Goal: Task Accomplishment & Management: Manage account settings

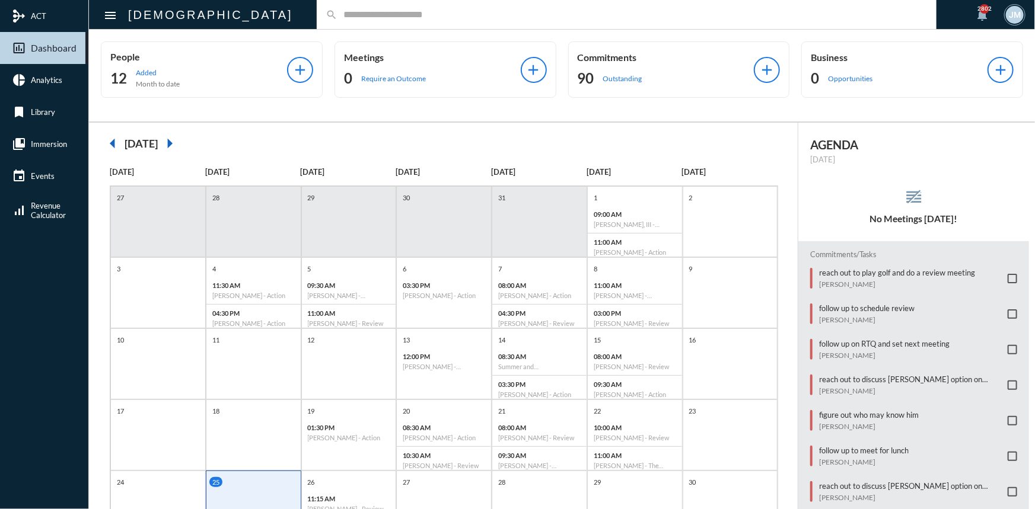
click at [337, 11] on input "text" at bounding box center [632, 14] width 590 height 10
type input "*********"
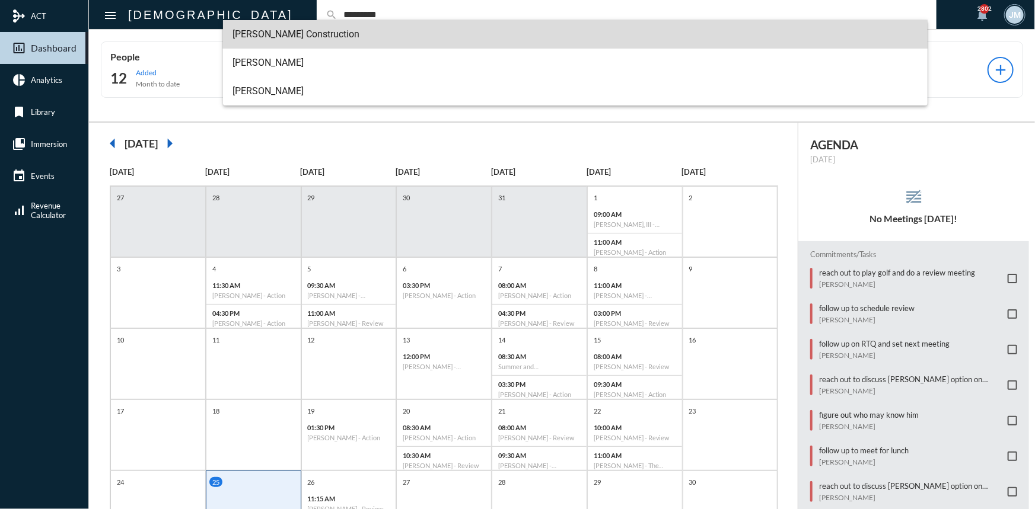
click at [286, 34] on span "[PERSON_NAME] Construction" at bounding box center [574, 34] width 685 height 28
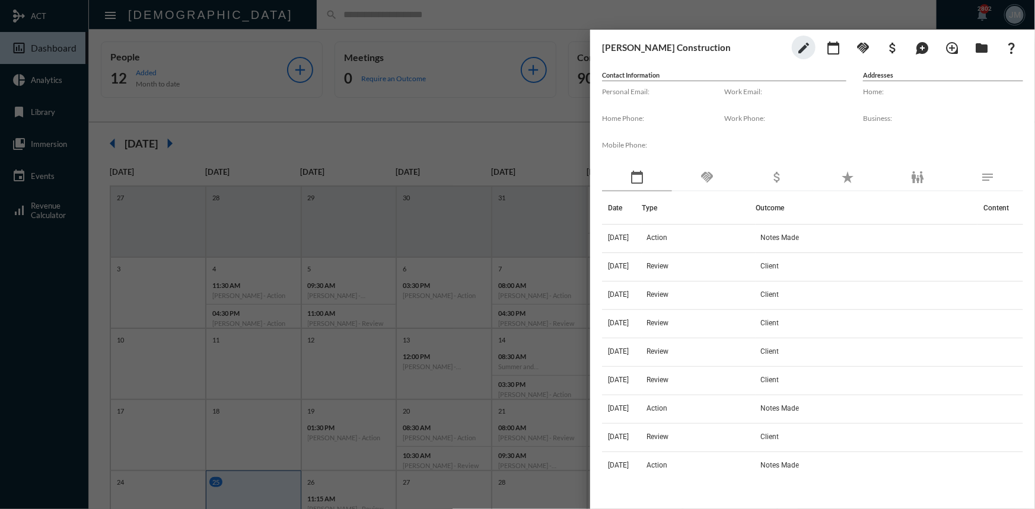
click at [284, 12] on div at bounding box center [517, 254] width 1035 height 509
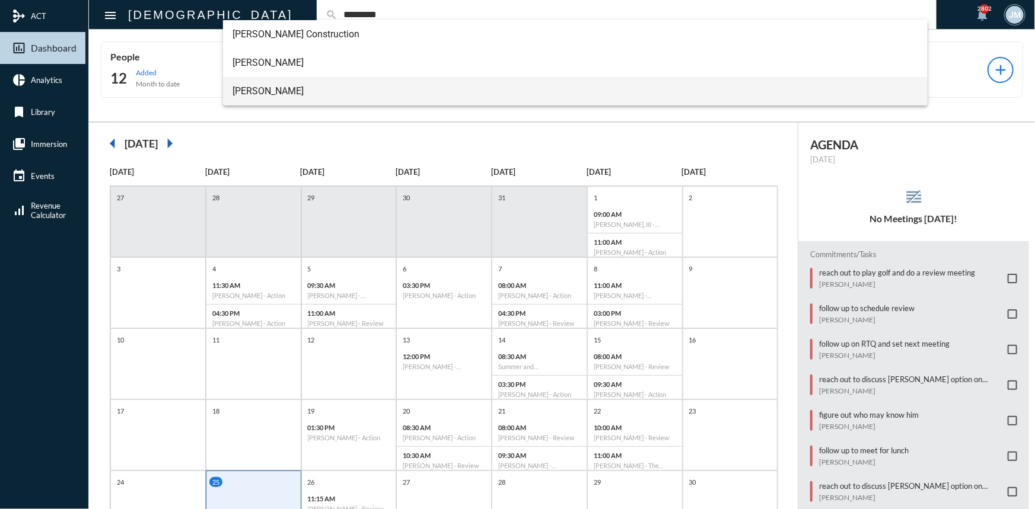
type input "*********"
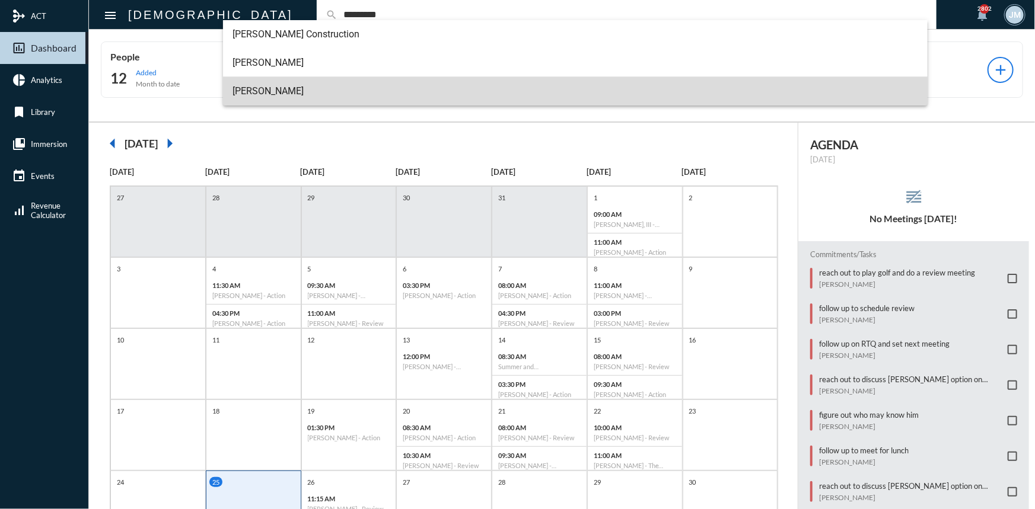
click at [266, 85] on span "[PERSON_NAME]" at bounding box center [574, 91] width 685 height 28
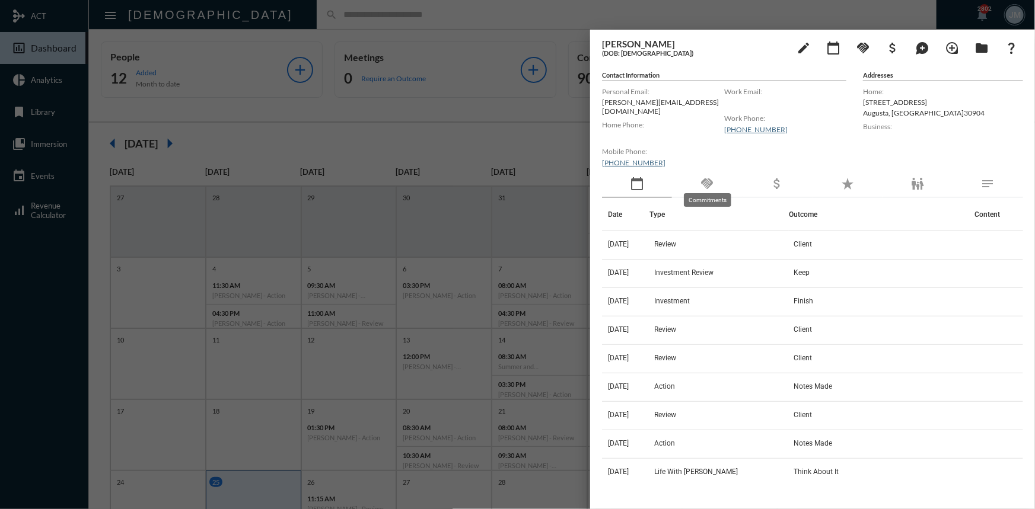
click at [709, 181] on mat-icon "handshake" at bounding box center [707, 184] width 14 height 14
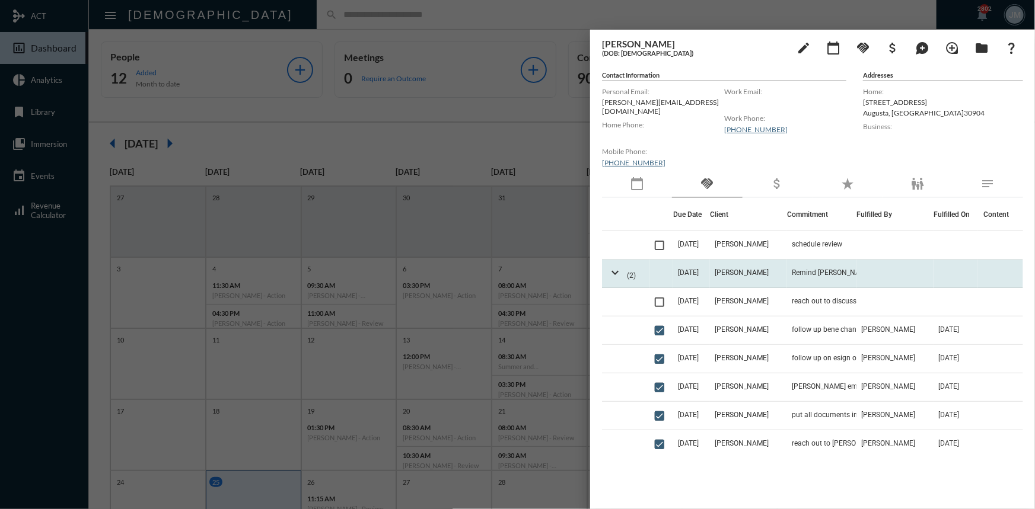
click at [685, 269] on span "[DATE]" at bounding box center [688, 273] width 21 height 8
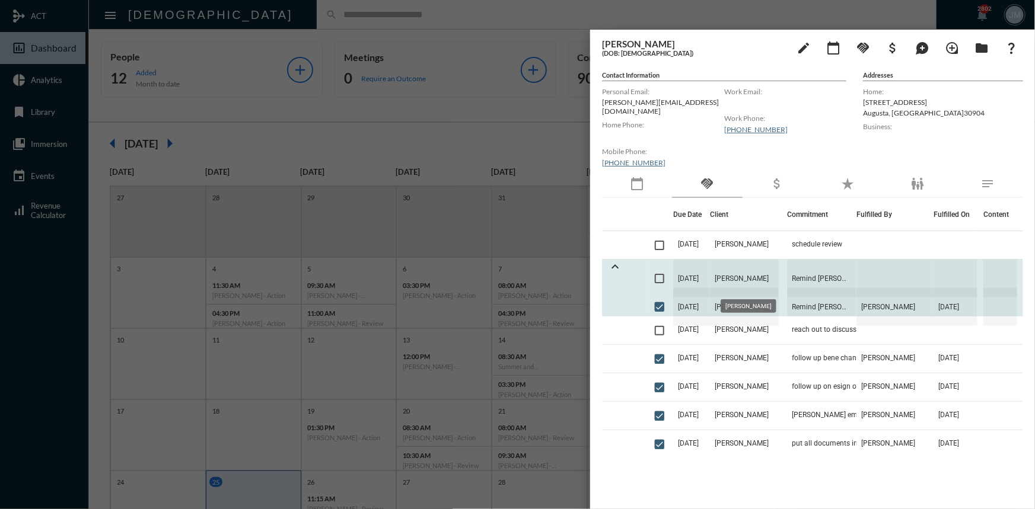
click at [763, 265] on span "[PERSON_NAME]" at bounding box center [744, 279] width 69 height 38
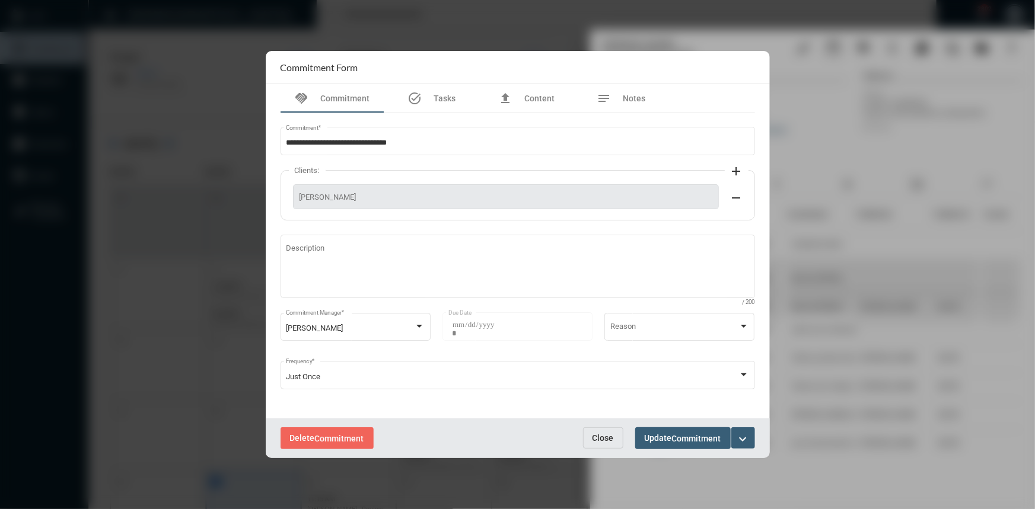
click at [607, 439] on span "Close" at bounding box center [602, 437] width 21 height 9
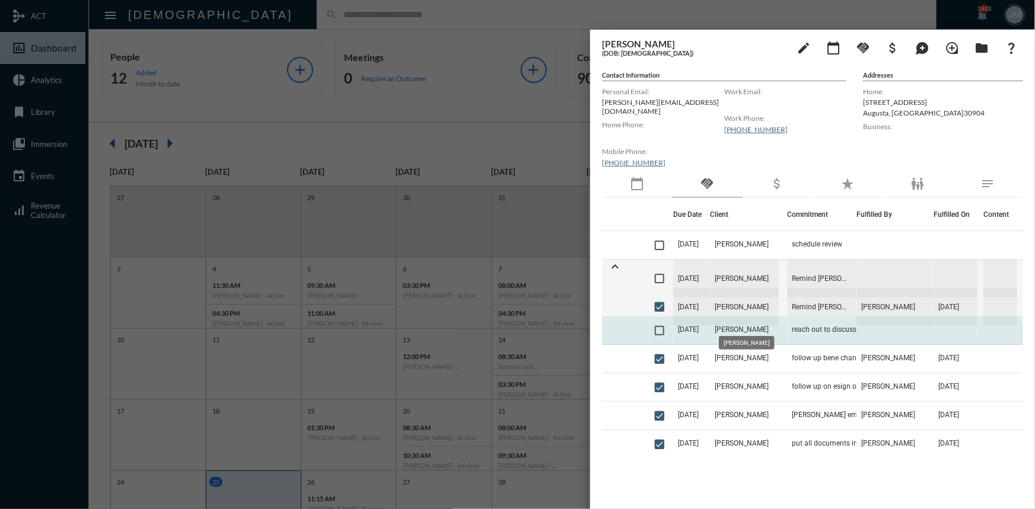
click at [719, 326] on span "[PERSON_NAME]" at bounding box center [742, 330] width 54 height 8
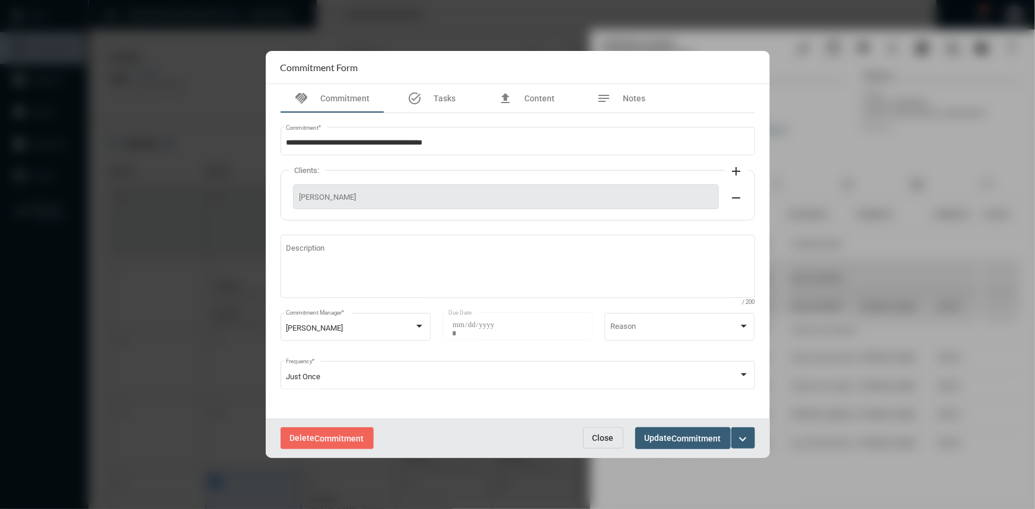
click at [586, 437] on button "Close" at bounding box center [603, 438] width 40 height 21
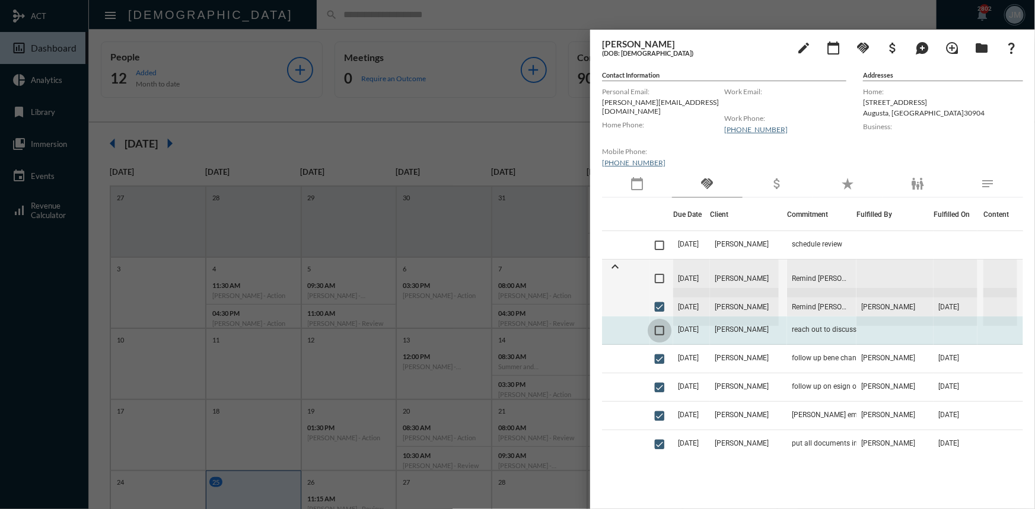
drag, startPoint x: 1016, startPoint y: 1, endPoint x: 658, endPoint y: 322, distance: 480.8
click at [658, 326] on span at bounding box center [659, 330] width 9 height 9
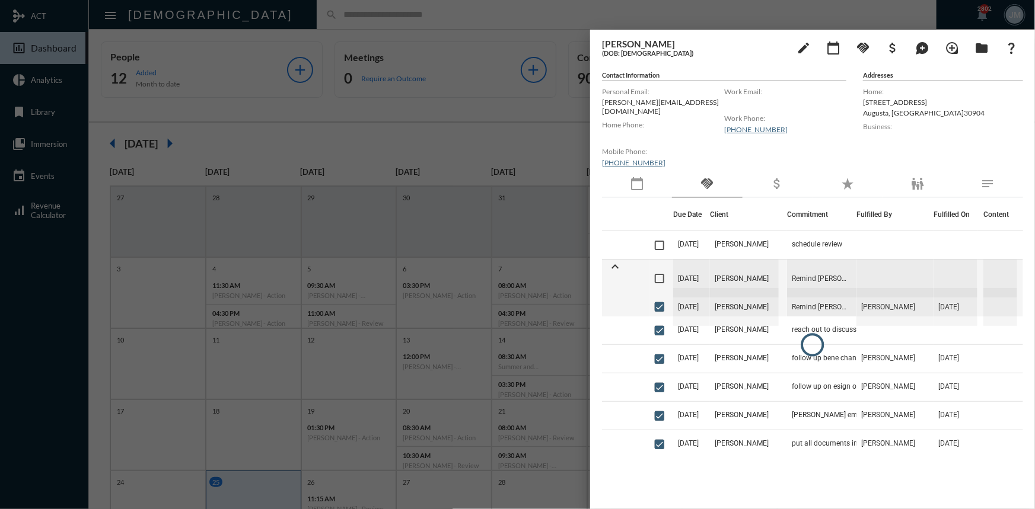
click at [560, 98] on div at bounding box center [517, 254] width 1035 height 509
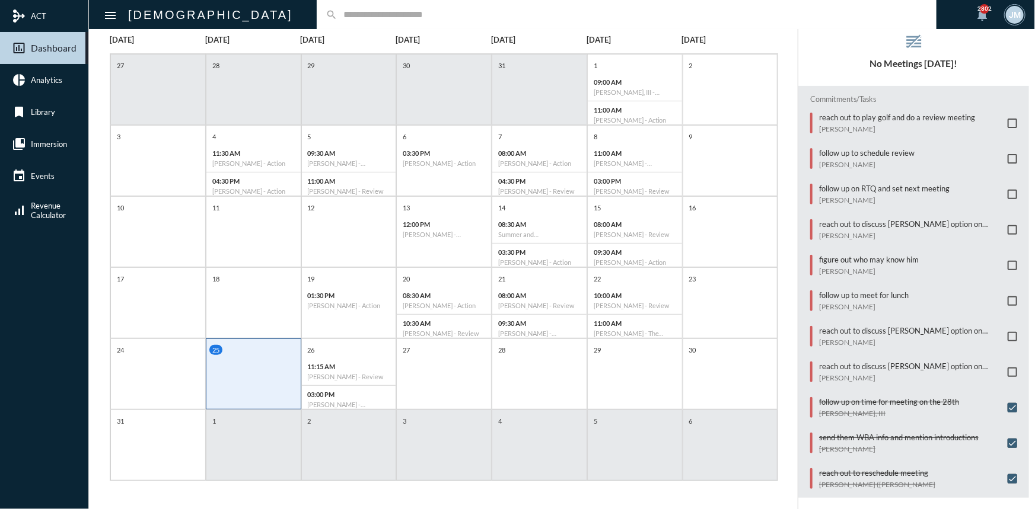
scroll to position [24, 0]
click at [1007, 366] on span at bounding box center [1011, 370] width 9 height 9
click at [1007, 189] on span at bounding box center [1011, 193] width 9 height 9
click at [1007, 296] on span at bounding box center [1011, 299] width 9 height 9
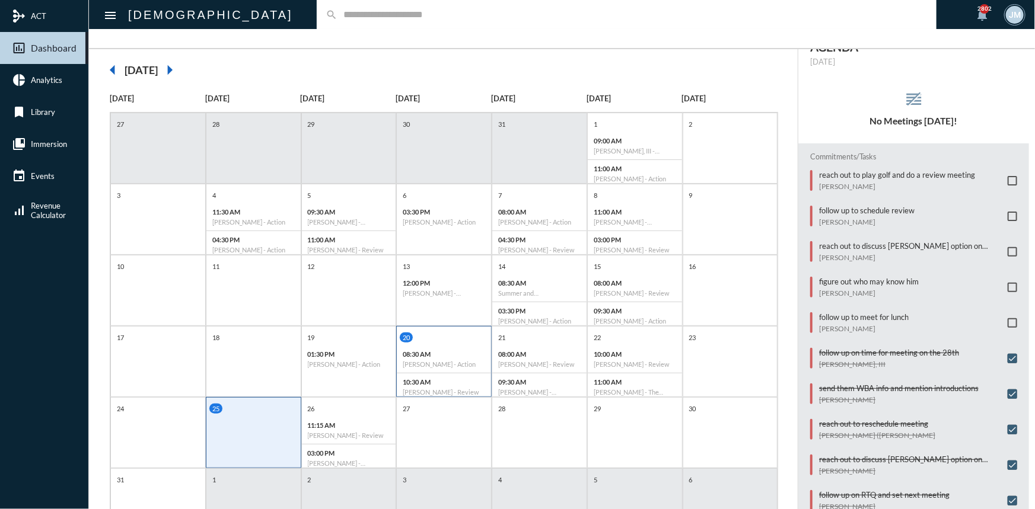
scroll to position [132, 0]
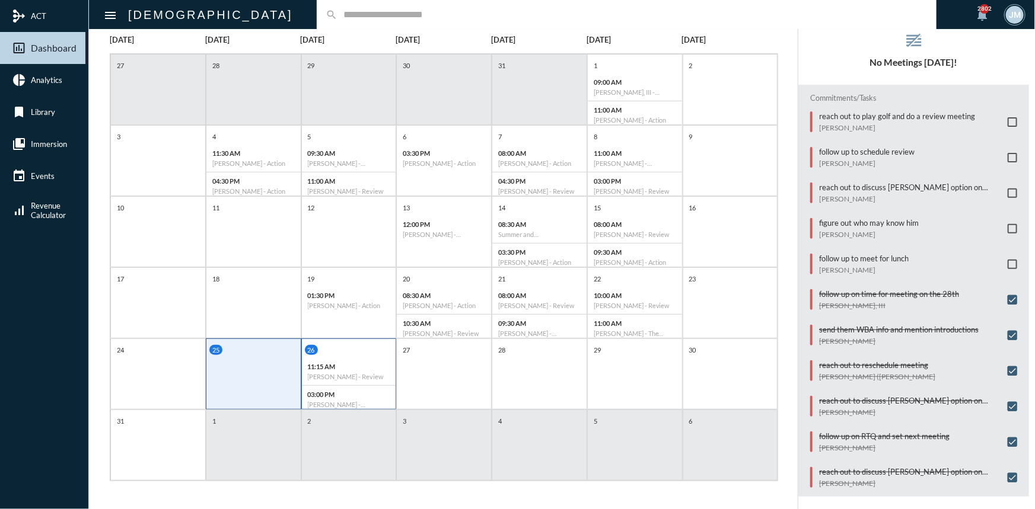
click at [368, 346] on div "26" at bounding box center [350, 350] width 91 height 10
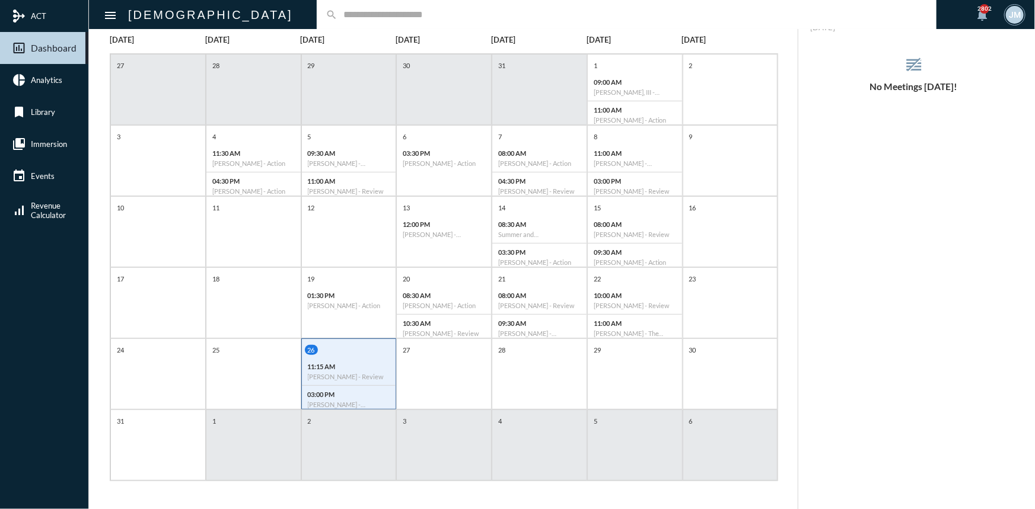
scroll to position [0, 0]
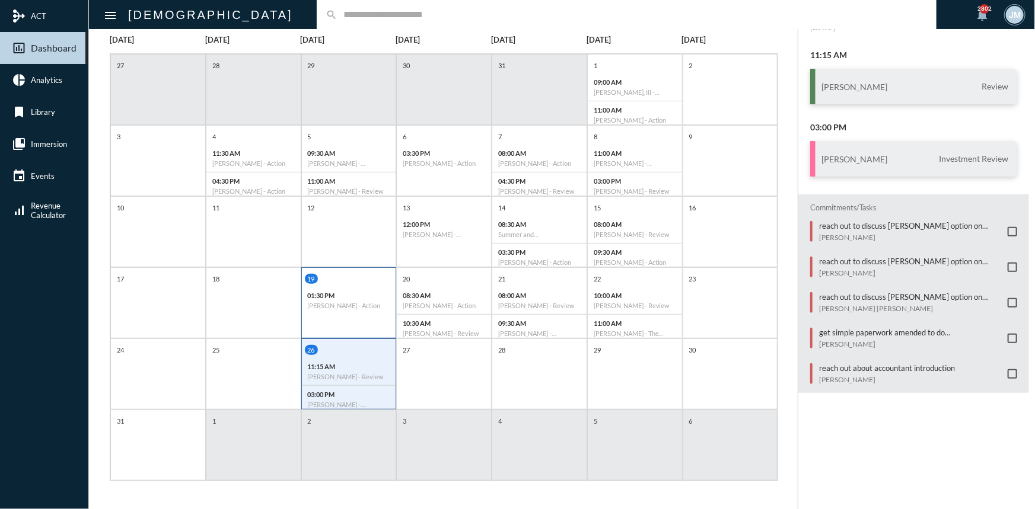
click at [342, 302] on h6 "[PERSON_NAME] - Action" at bounding box center [349, 306] width 82 height 8
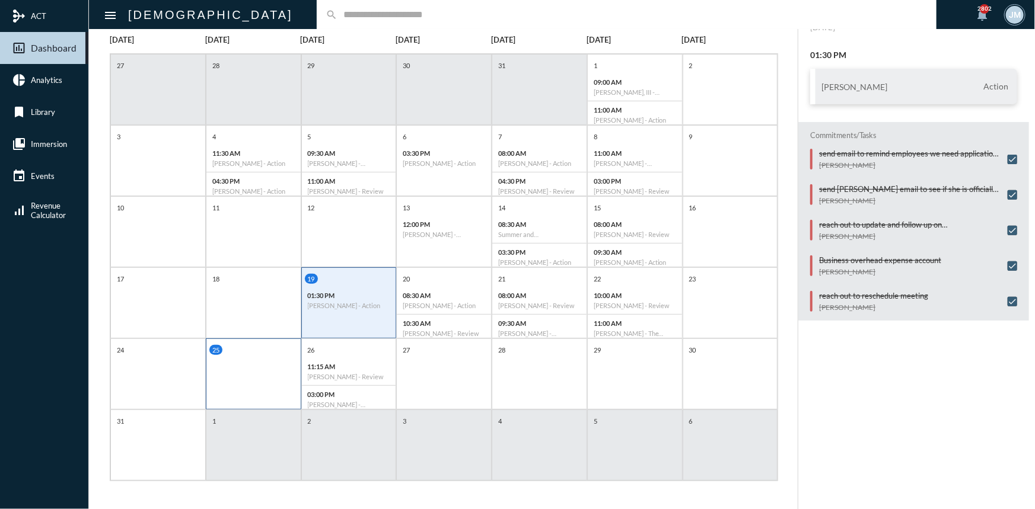
click at [263, 365] on div "25" at bounding box center [253, 374] width 95 height 71
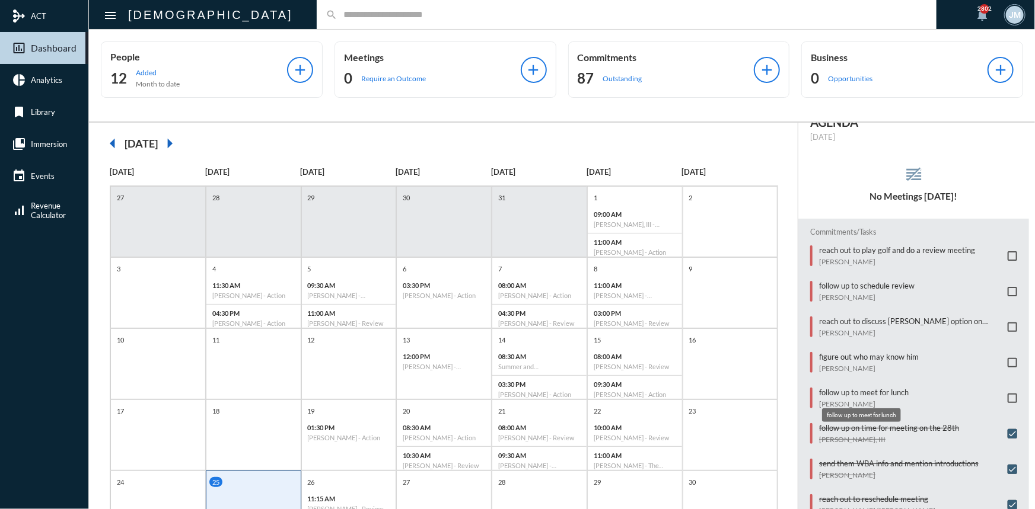
scroll to position [24, 0]
click at [1009, 396] on span at bounding box center [1011, 396] width 9 height 9
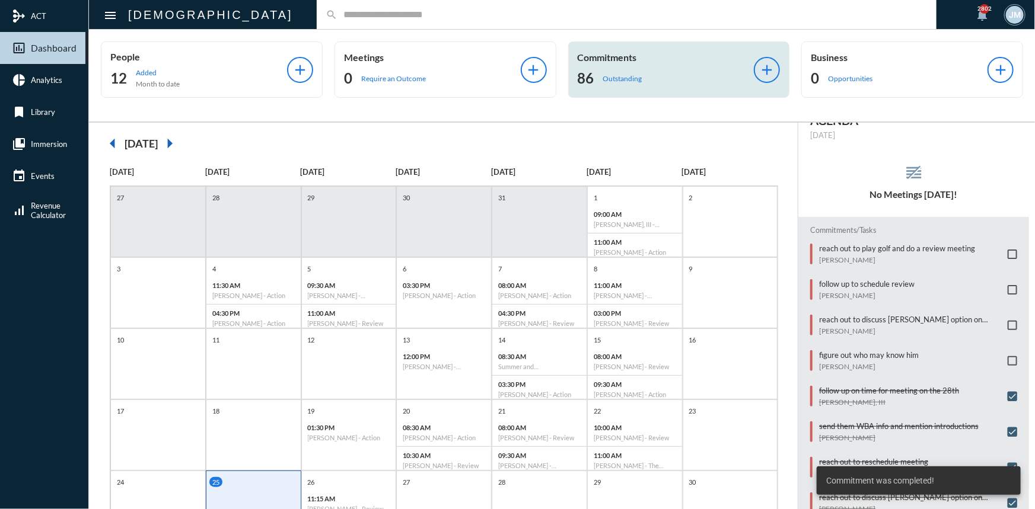
click at [586, 53] on p "Commitments" at bounding box center [666, 57] width 177 height 11
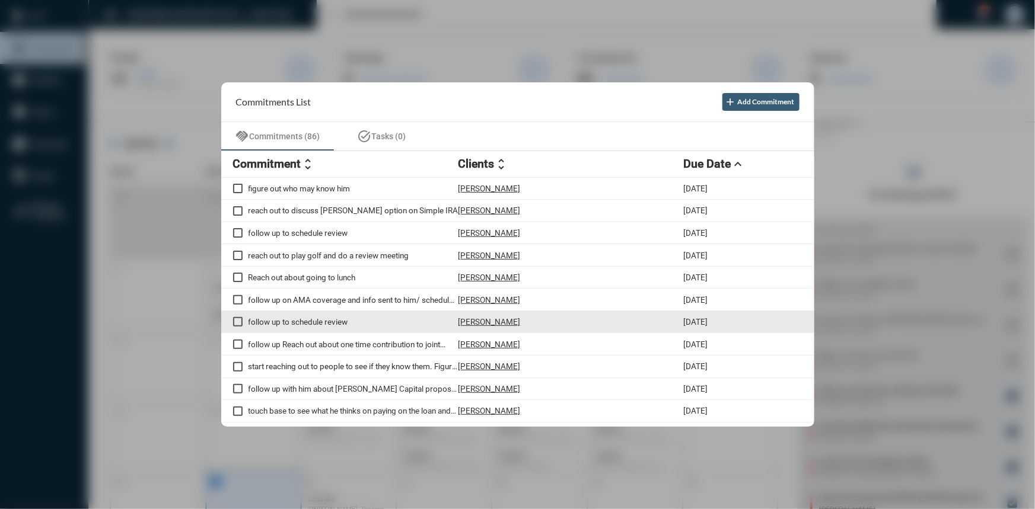
click at [236, 323] on span at bounding box center [237, 321] width 9 height 9
click at [493, 320] on p "[PERSON_NAME]" at bounding box center [489, 321] width 62 height 9
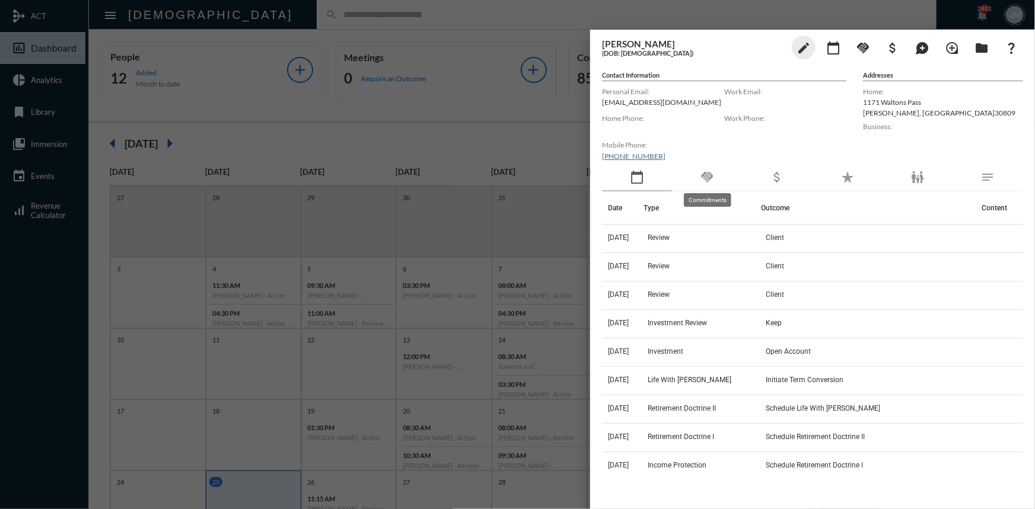
click at [701, 180] on mat-icon "handshake" at bounding box center [707, 177] width 14 height 14
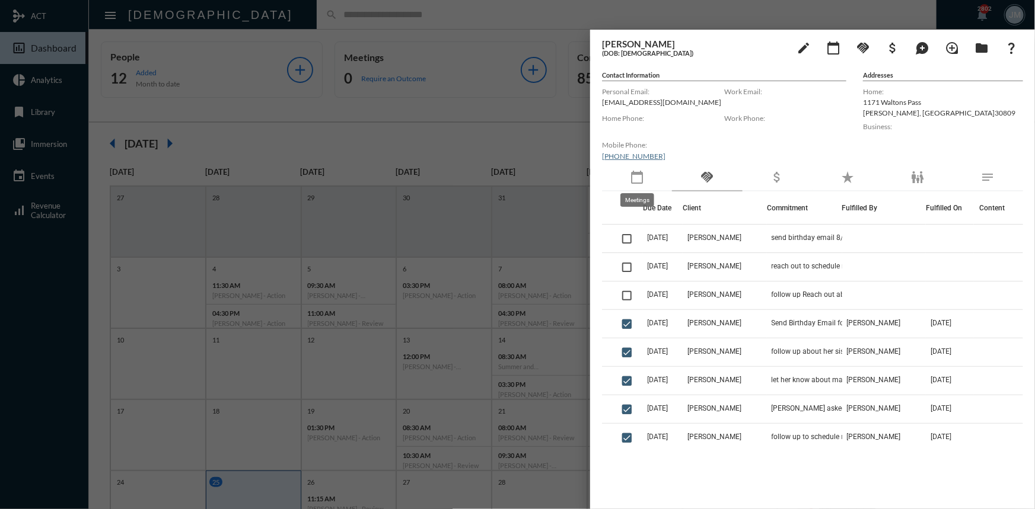
click at [635, 178] on mat-icon "calendar_today" at bounding box center [637, 177] width 14 height 14
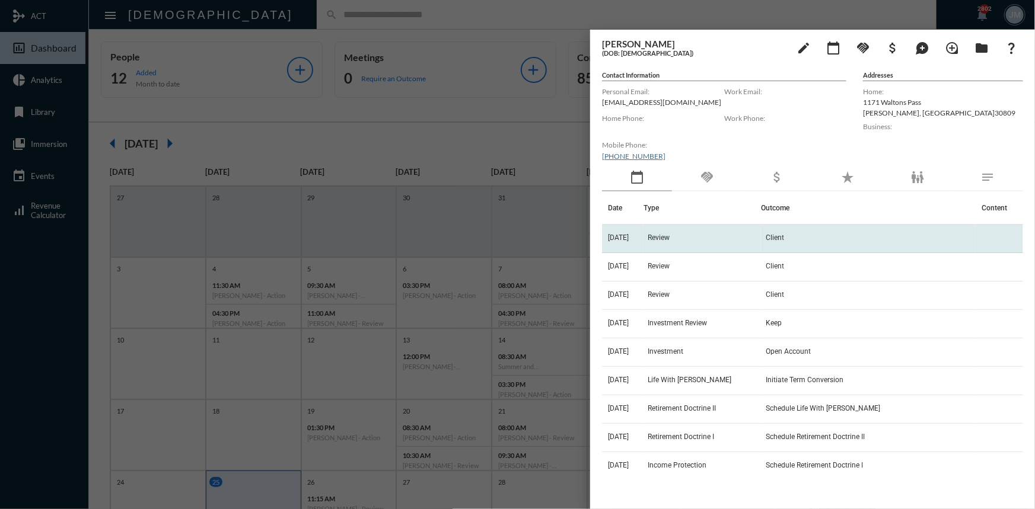
click at [670, 237] on span "Review" at bounding box center [659, 238] width 22 height 8
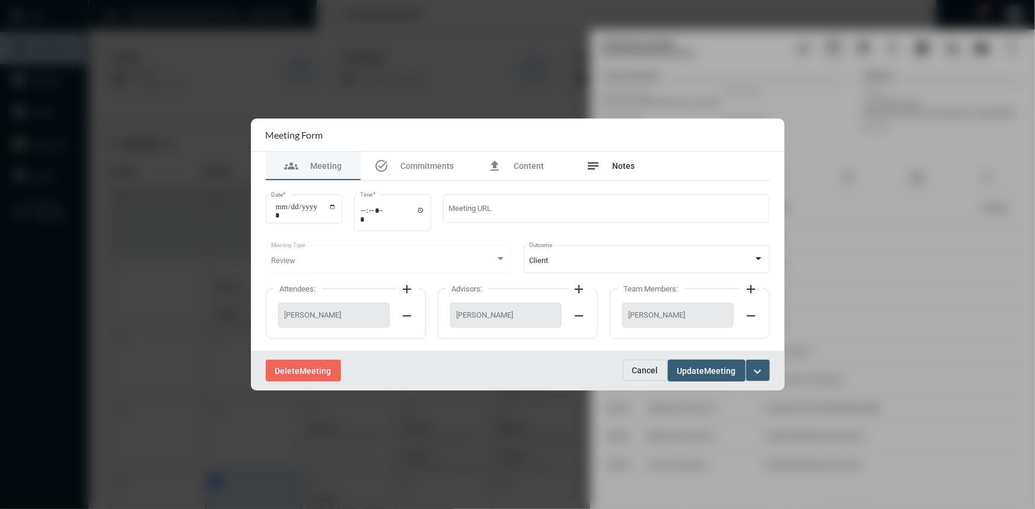
click at [616, 160] on div "notes Notes" at bounding box center [610, 166] width 49 height 14
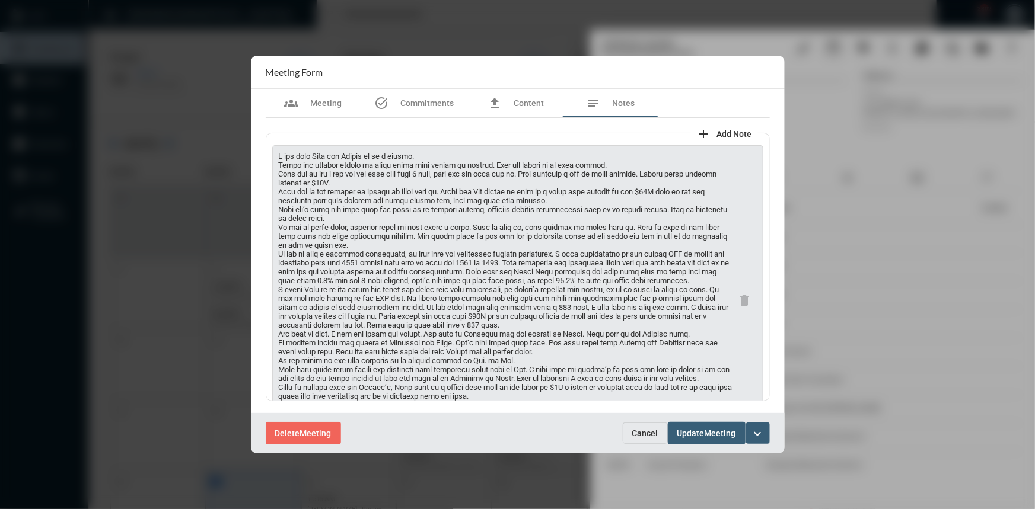
click at [646, 434] on span "Cancel" at bounding box center [645, 433] width 26 height 9
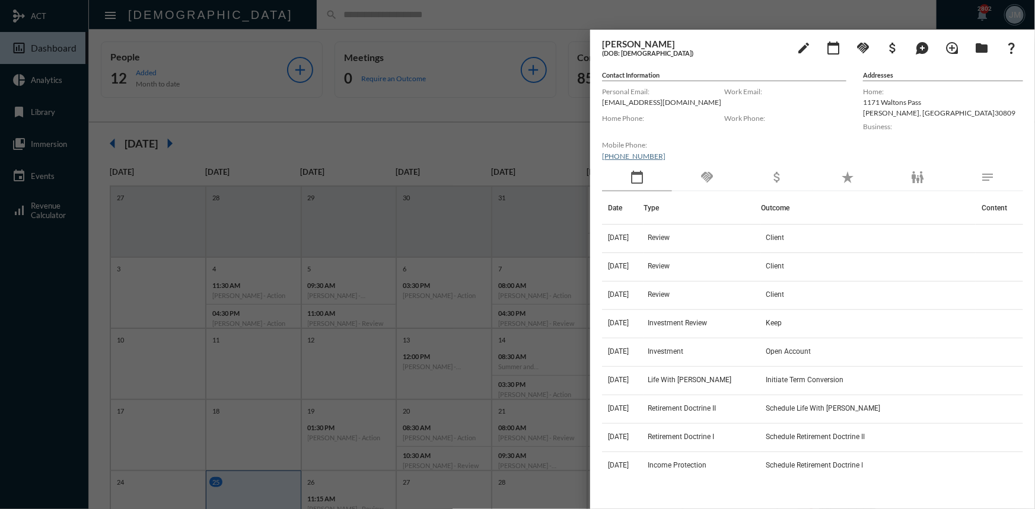
click at [553, 113] on div at bounding box center [517, 254] width 1035 height 509
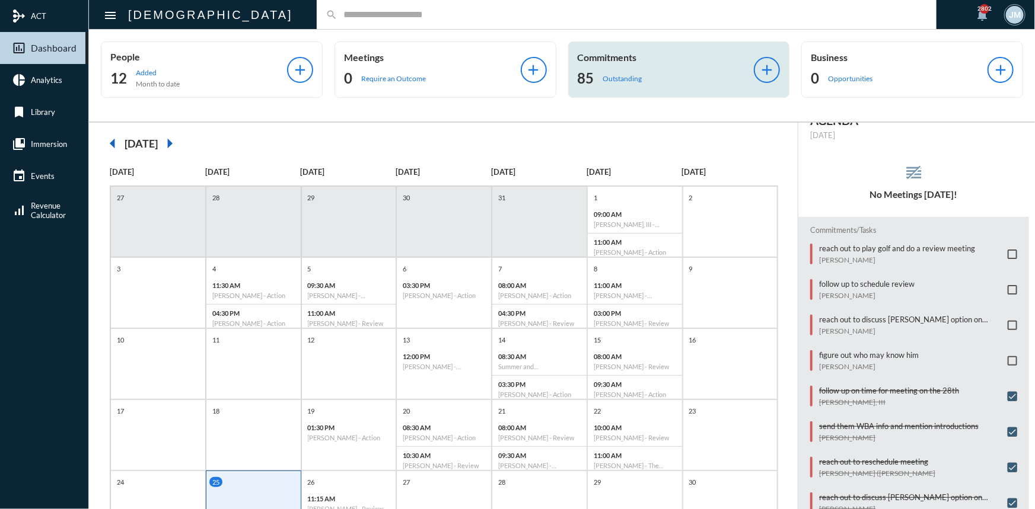
click at [627, 52] on p "Commitments" at bounding box center [666, 57] width 177 height 11
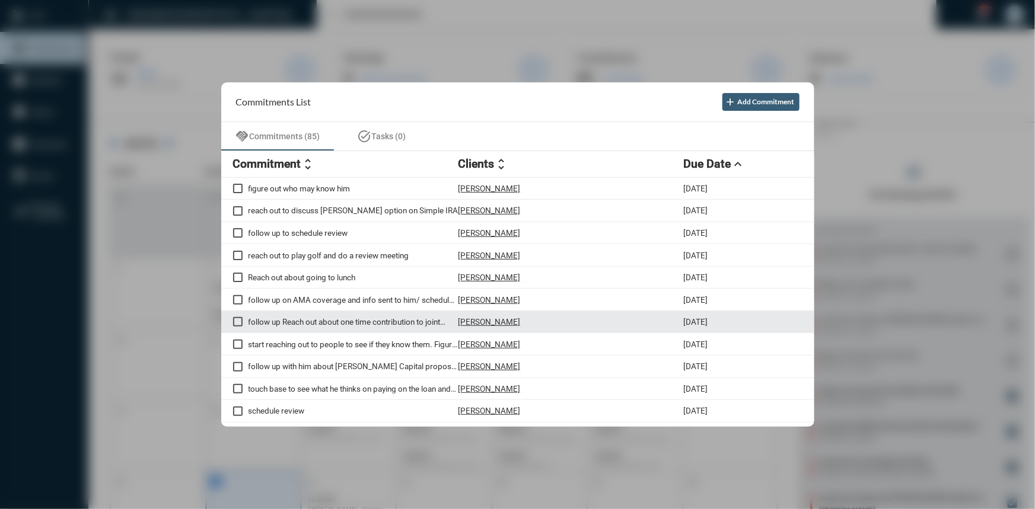
click at [492, 323] on p "[PERSON_NAME]" at bounding box center [489, 321] width 62 height 9
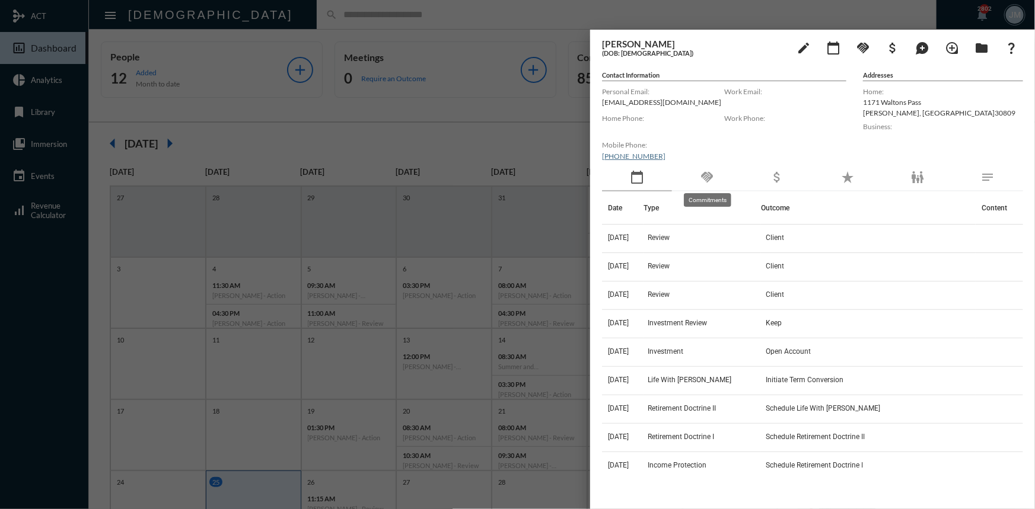
click at [709, 173] on mat-icon "handshake" at bounding box center [707, 177] width 14 height 14
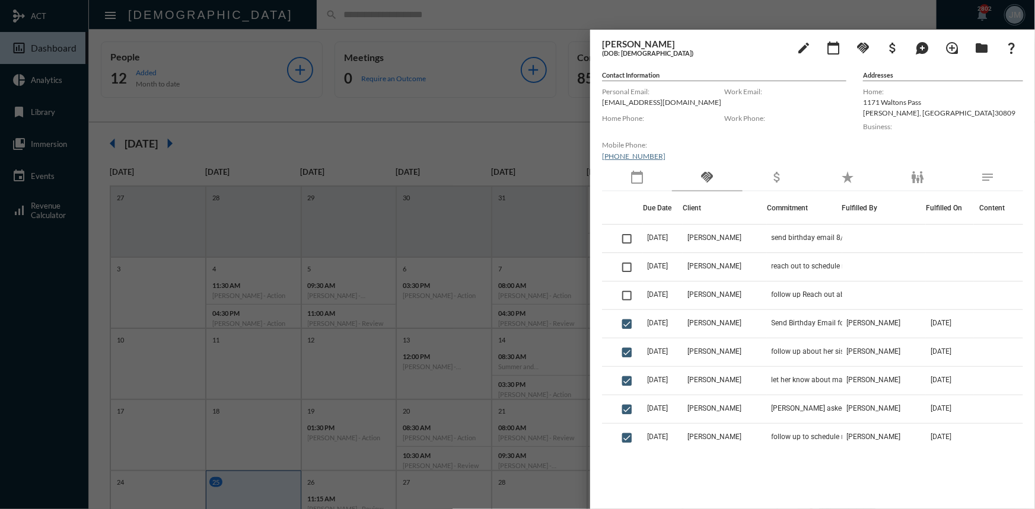
click at [496, 115] on div at bounding box center [517, 254] width 1035 height 509
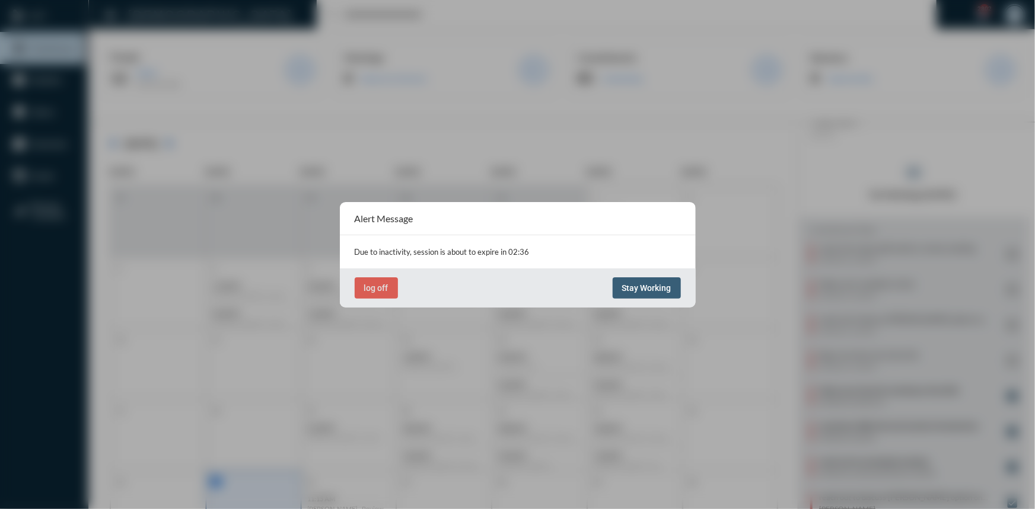
click at [652, 280] on button "Stay Working" at bounding box center [647, 288] width 68 height 21
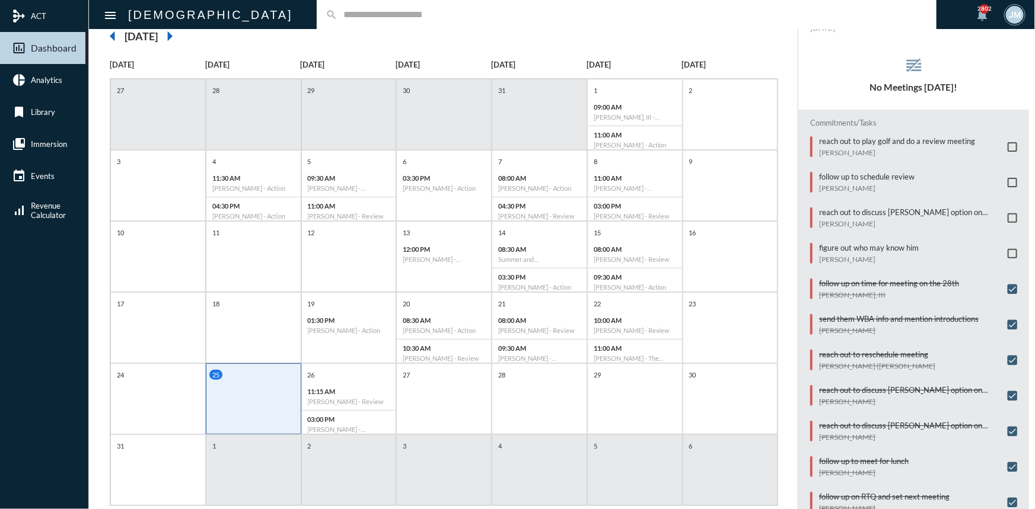
scroll to position [0, 0]
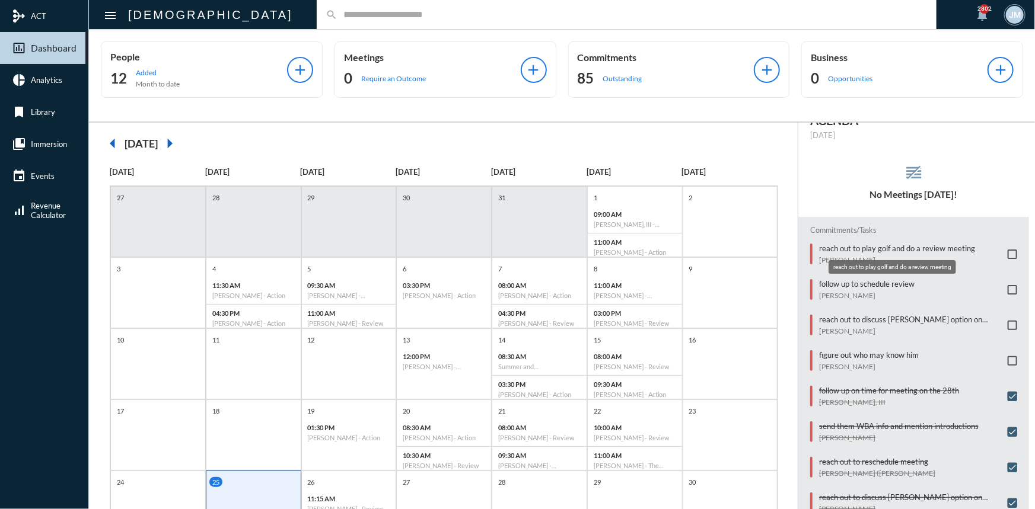
click at [870, 245] on p "reach out to play golf and do a review meeting" at bounding box center [897, 248] width 156 height 9
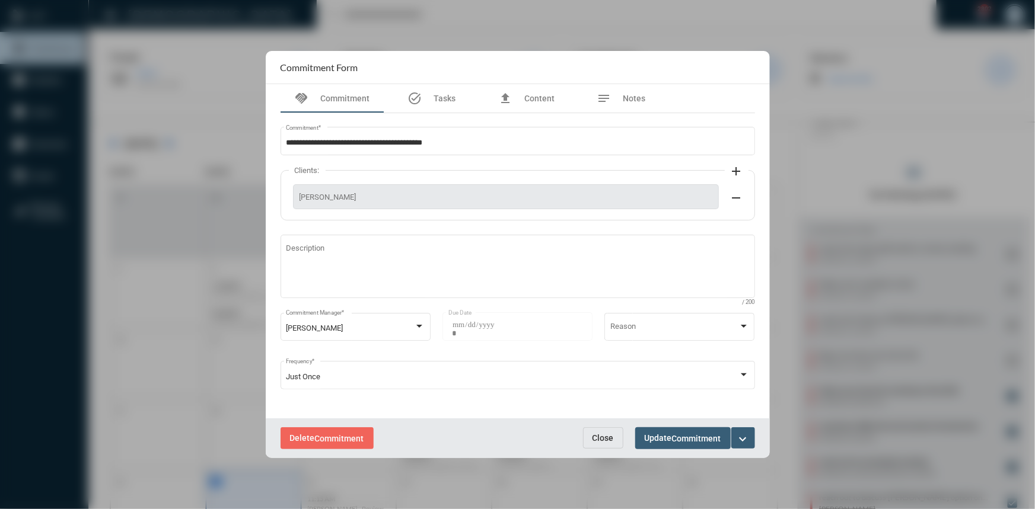
click at [605, 438] on span "Close" at bounding box center [602, 437] width 21 height 9
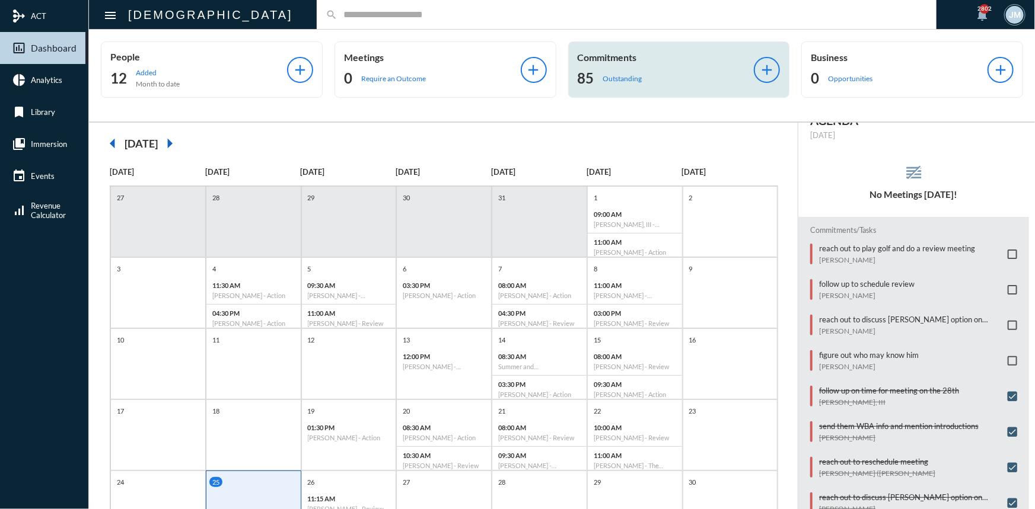
click at [602, 44] on div "Commitments 85 Outstanding add" at bounding box center [679, 70] width 222 height 56
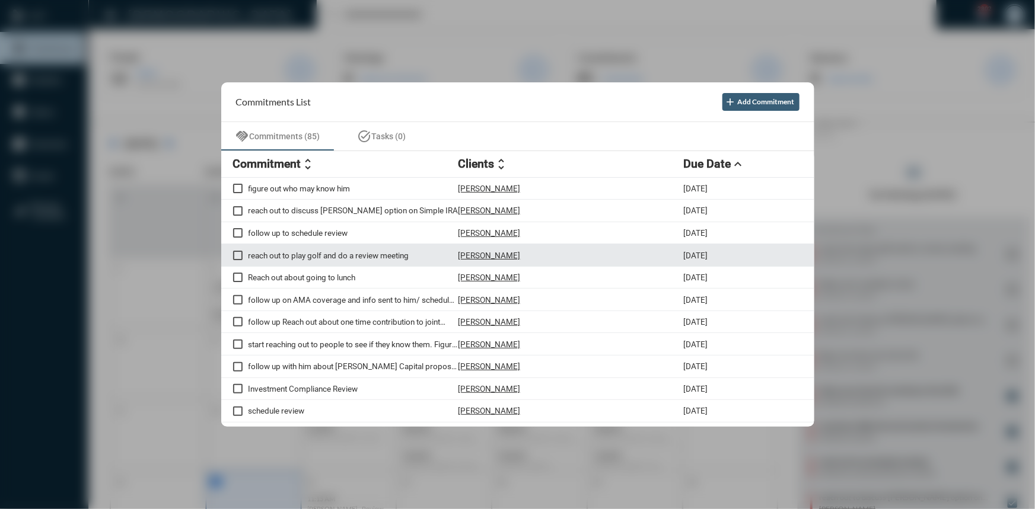
click at [476, 251] on p "[PERSON_NAME]" at bounding box center [489, 255] width 62 height 9
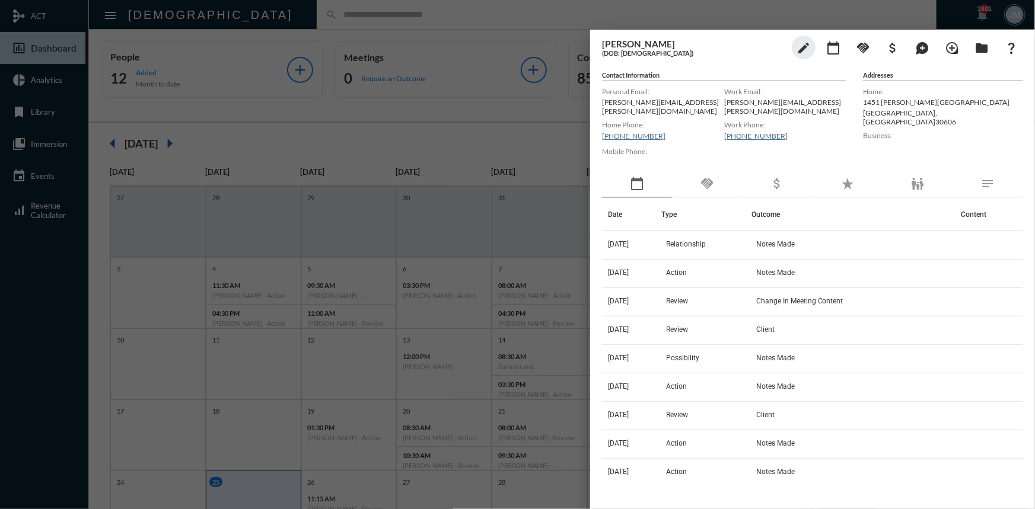
click at [518, 141] on div at bounding box center [517, 254] width 1035 height 509
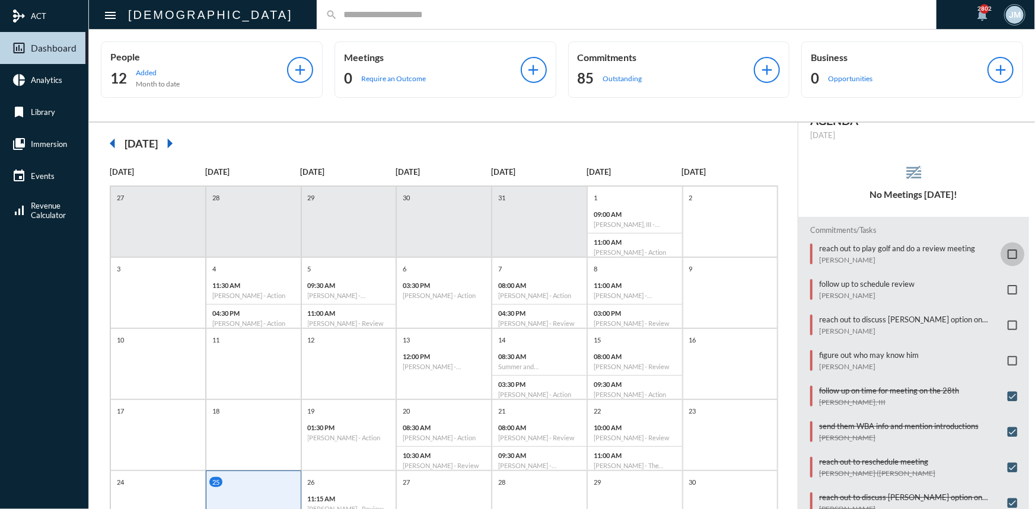
click at [1007, 250] on span at bounding box center [1011, 254] width 9 height 9
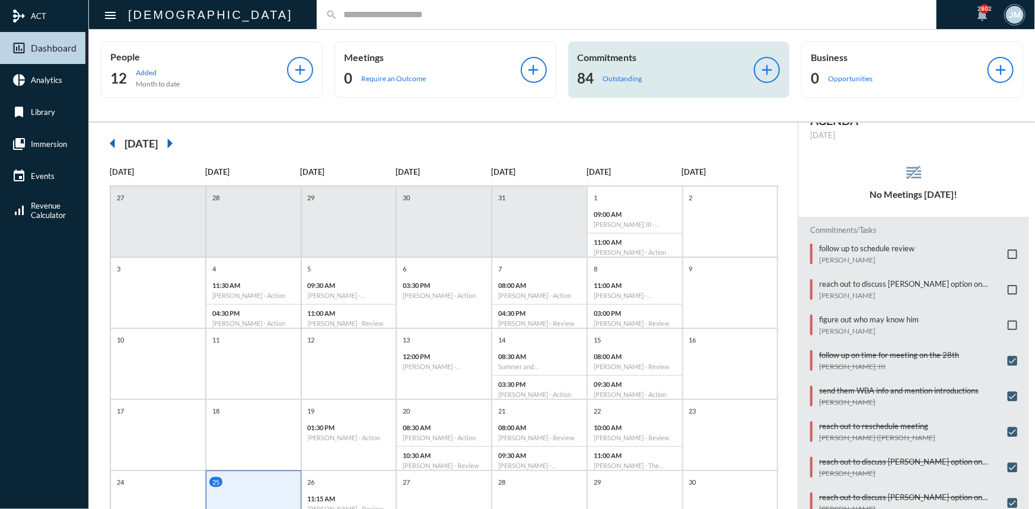
click at [604, 47] on div "Commitments 84 Outstanding add" at bounding box center [679, 70] width 222 height 56
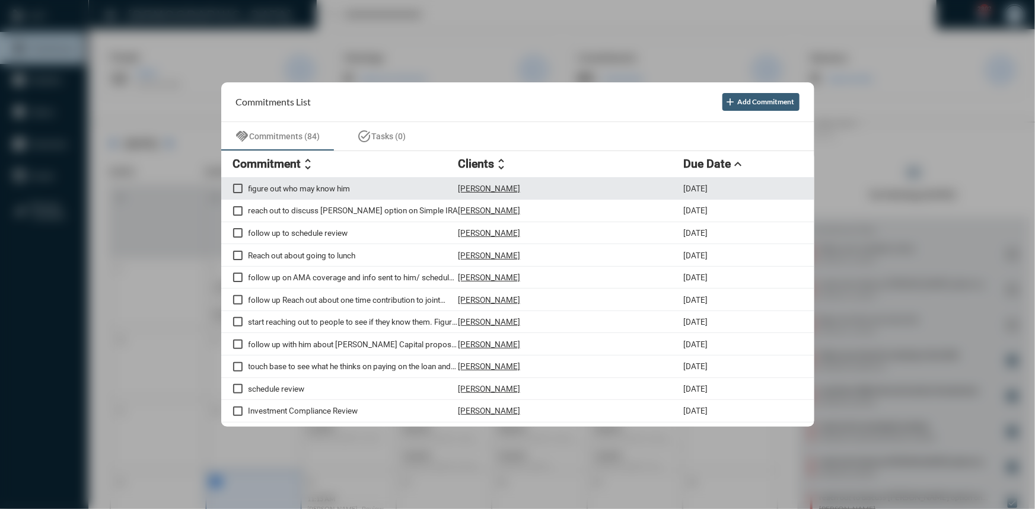
click at [330, 186] on p "figure out who may know him" at bounding box center [353, 188] width 210 height 9
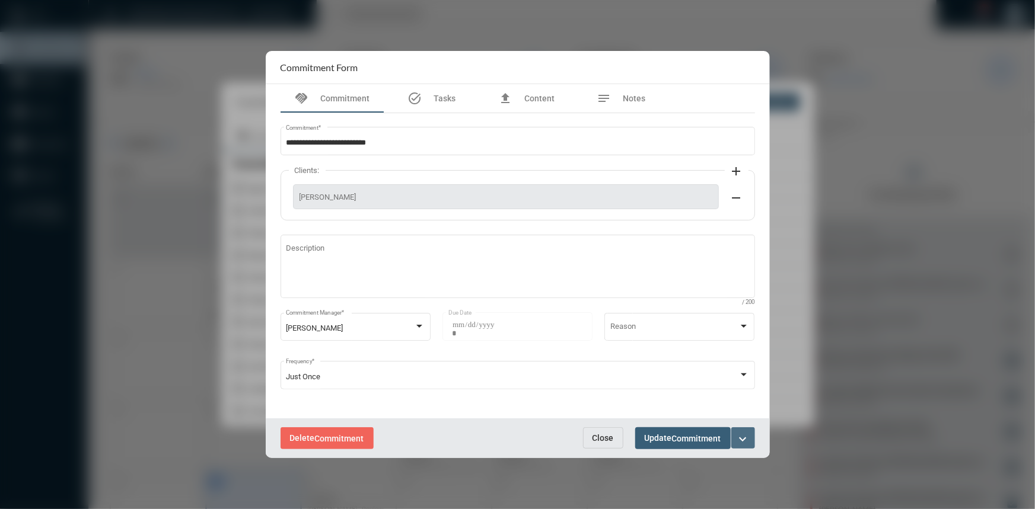
click at [747, 437] on mat-icon "expand_more" at bounding box center [743, 439] width 14 height 14
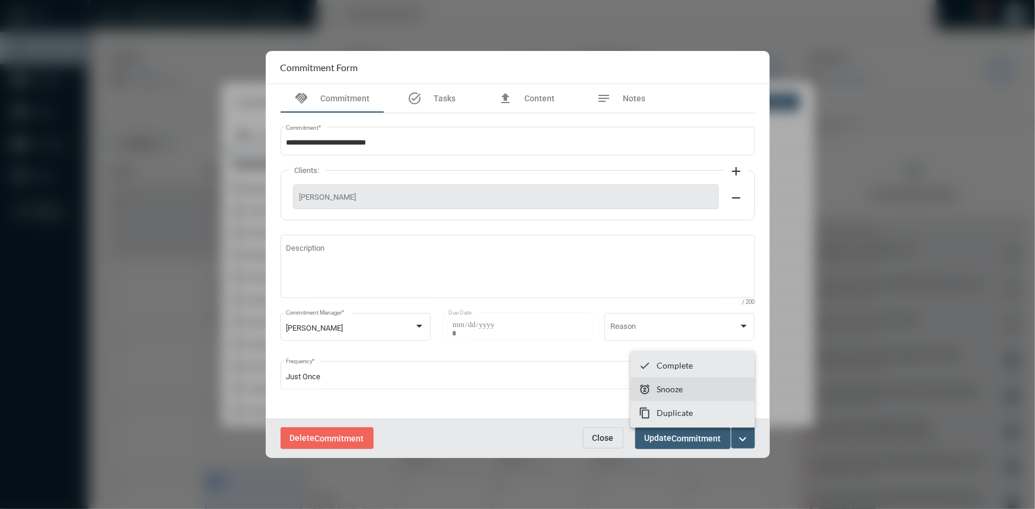
click at [673, 392] on p "Snooze" at bounding box center [669, 389] width 26 height 10
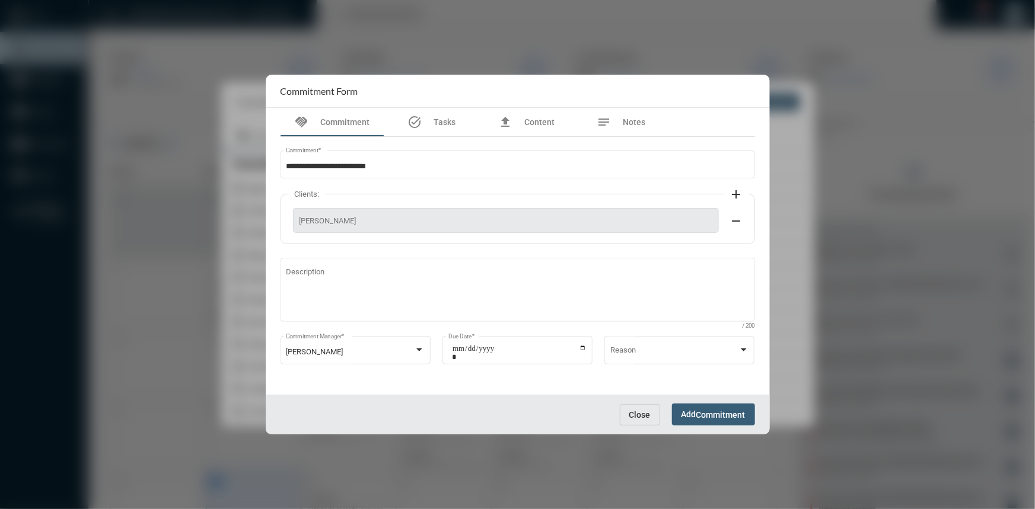
click at [647, 415] on span "Close" at bounding box center [639, 414] width 21 height 9
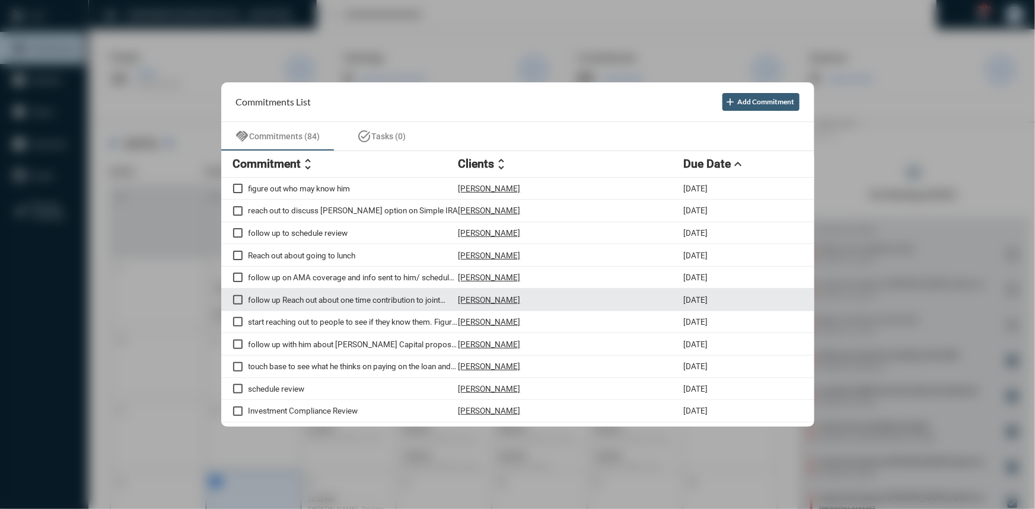
click at [237, 305] on span at bounding box center [237, 299] width 9 height 9
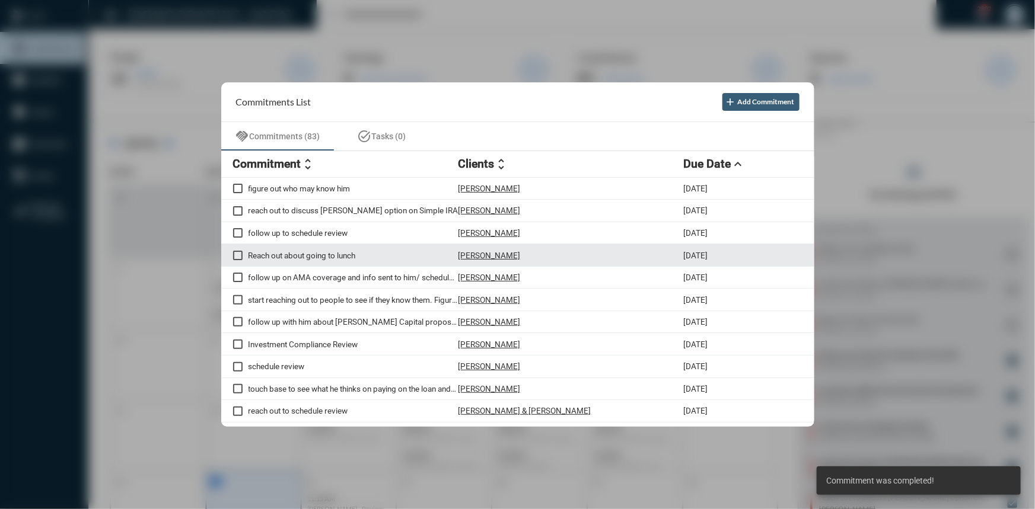
click at [282, 253] on p "Reach out about going to lunch" at bounding box center [353, 255] width 210 height 9
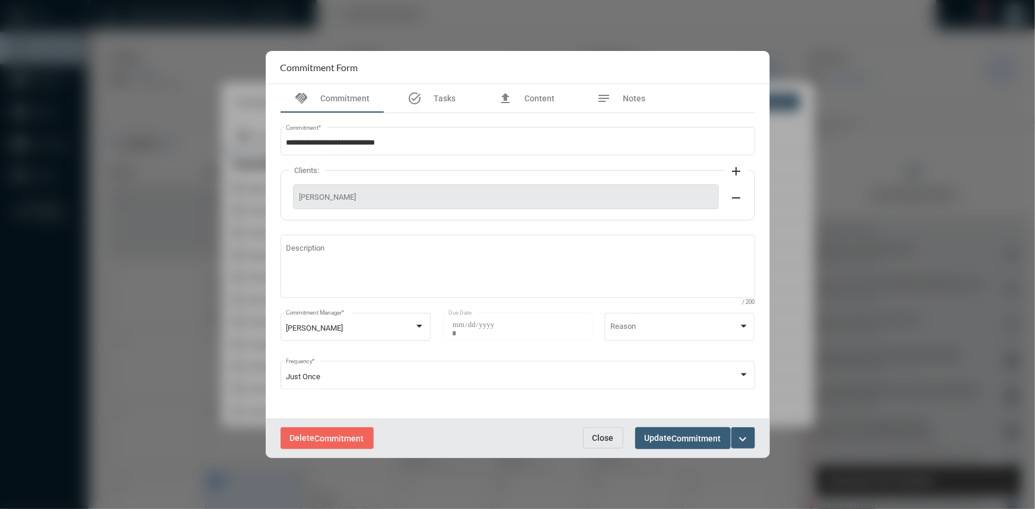
click at [748, 435] on mat-icon "expand_more" at bounding box center [743, 439] width 14 height 14
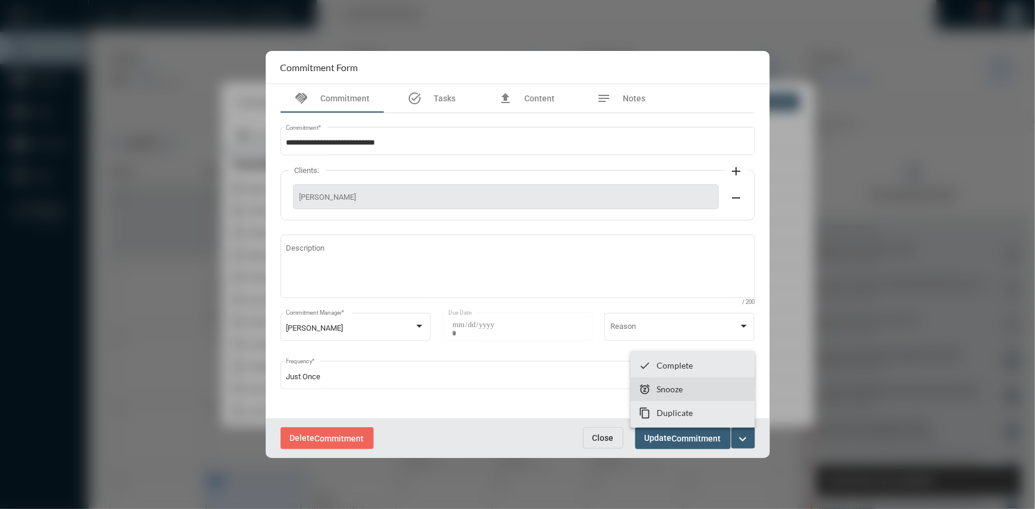
click at [690, 387] on section "snooze Snooze" at bounding box center [692, 390] width 125 height 24
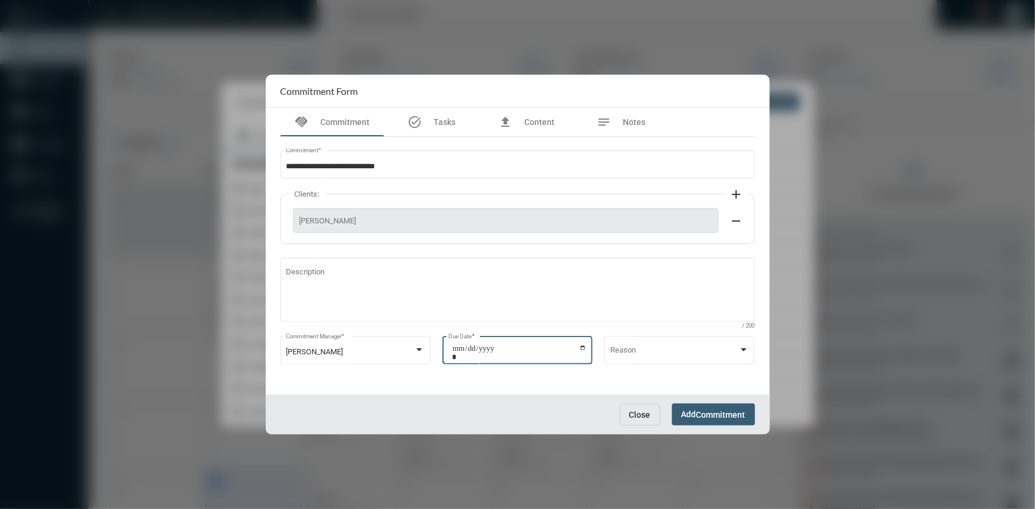
click at [581, 350] on input "**********" at bounding box center [519, 353] width 135 height 17
type input "**********"
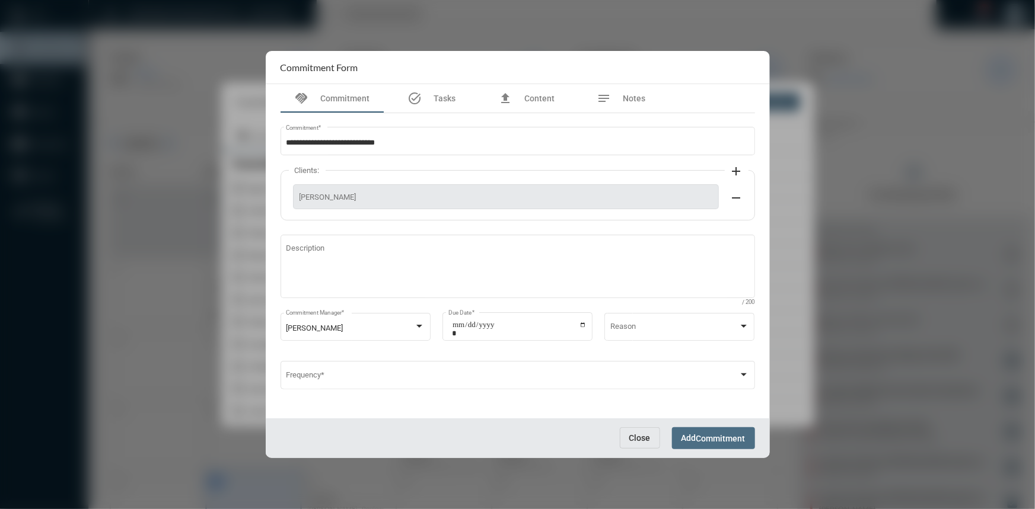
click at [722, 436] on span "Commitment" at bounding box center [720, 438] width 49 height 9
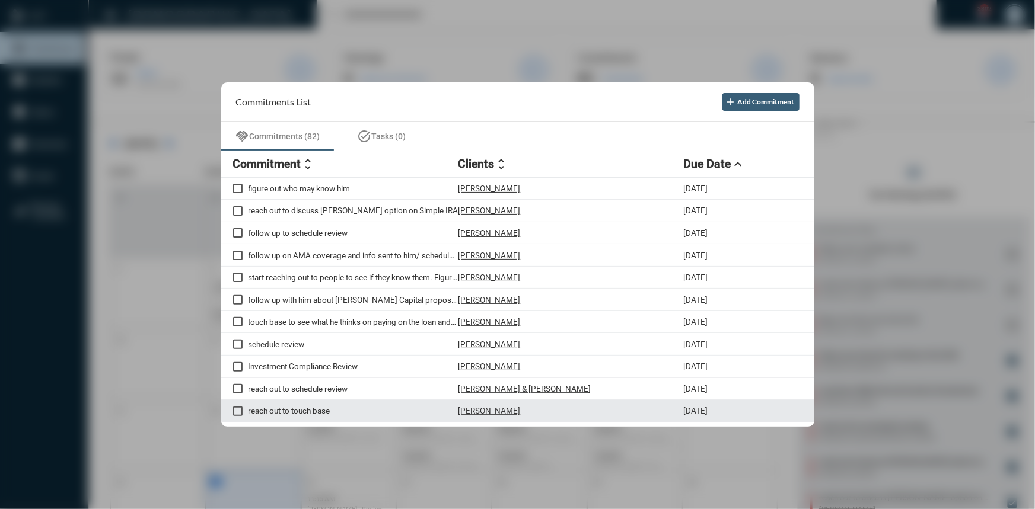
click at [276, 410] on p "reach out to touch base" at bounding box center [353, 410] width 210 height 9
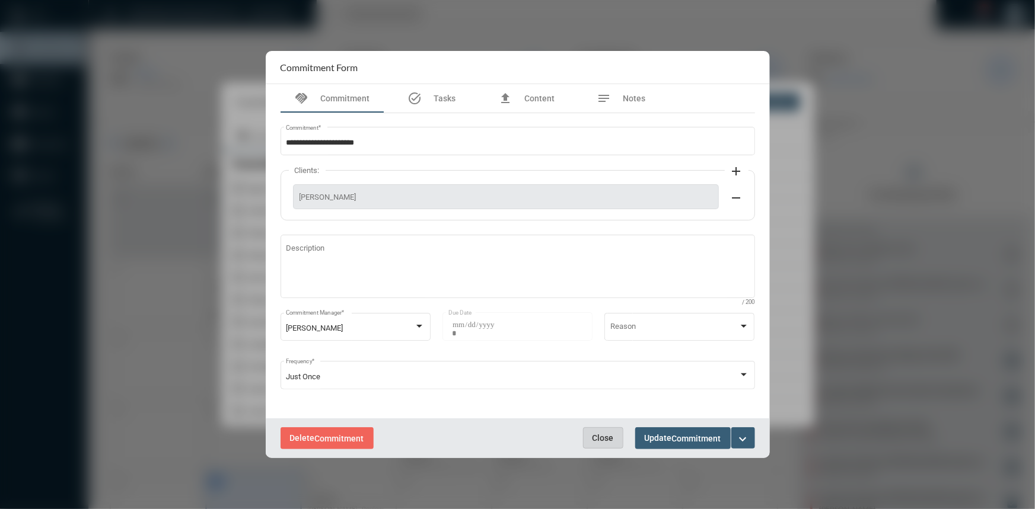
click at [598, 435] on span "Close" at bounding box center [602, 437] width 21 height 9
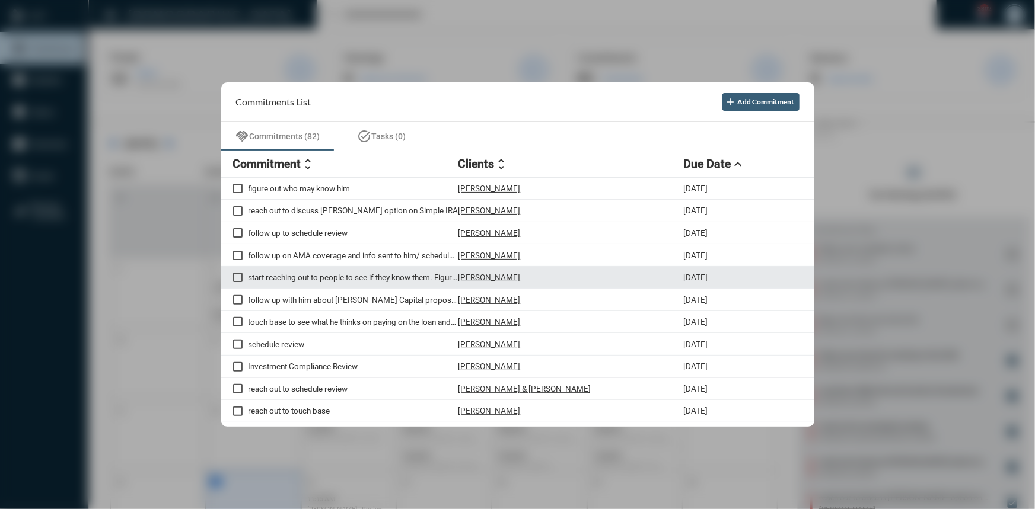
click at [302, 281] on p "start reaching out to people to see if they know them. Figure out a connection …" at bounding box center [353, 277] width 210 height 9
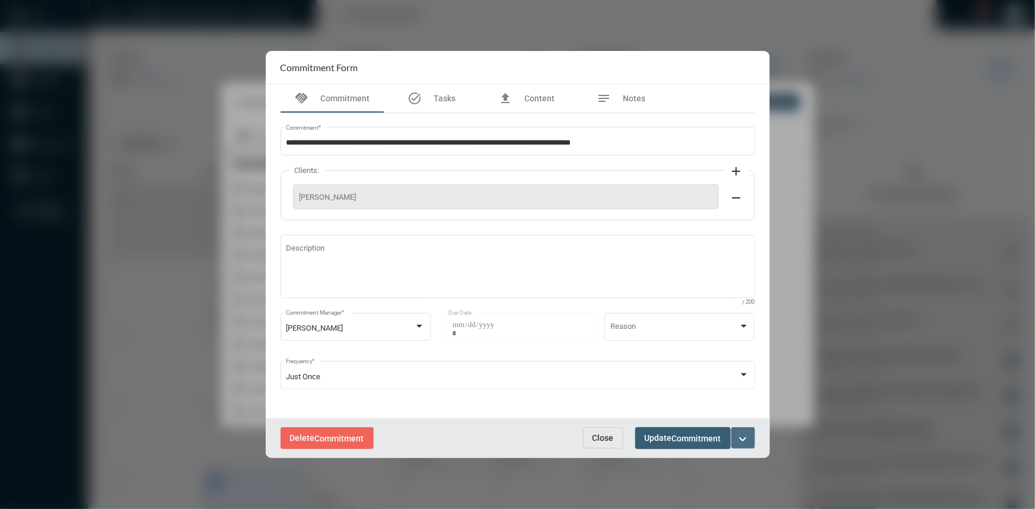
click at [745, 435] on mat-icon "expand_more" at bounding box center [743, 439] width 14 height 14
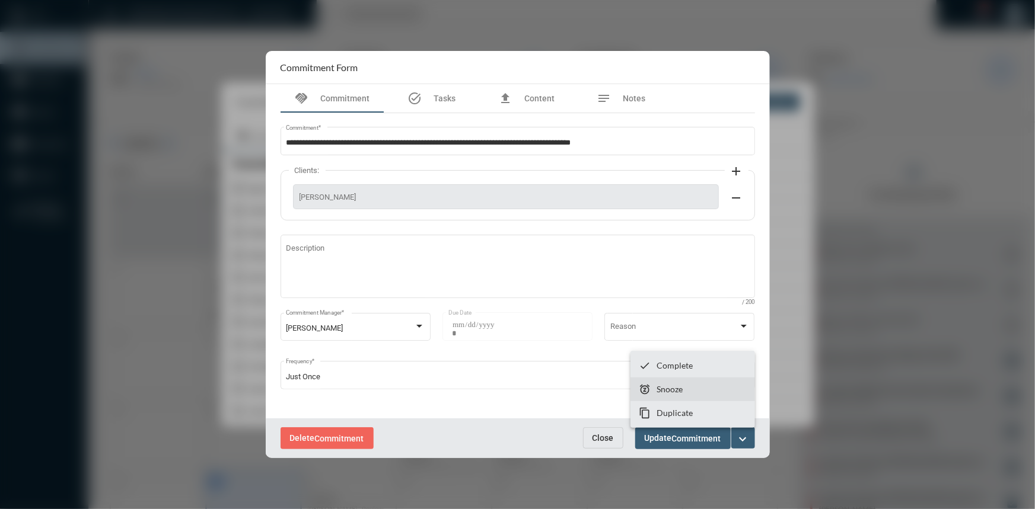
click at [689, 391] on section "snooze Snooze" at bounding box center [692, 390] width 125 height 24
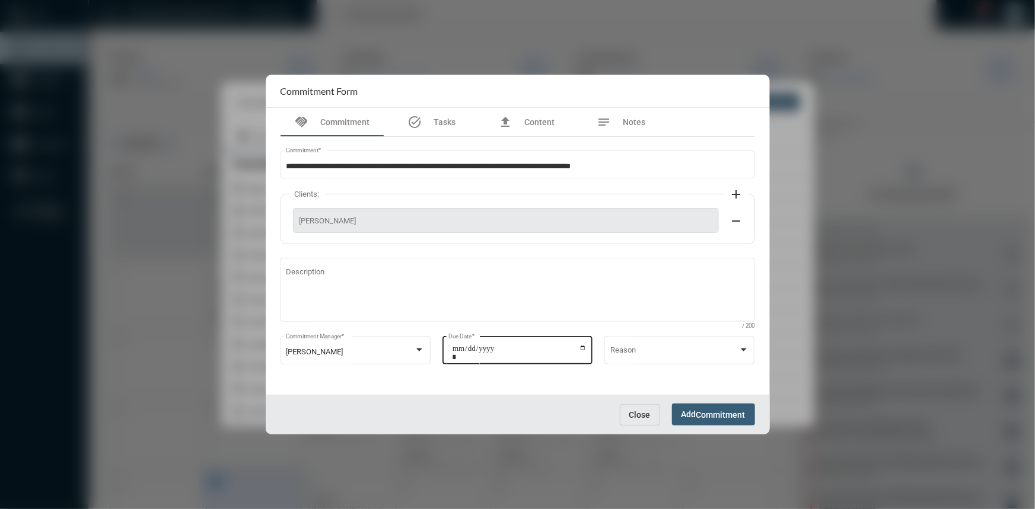
click at [582, 347] on input "**********" at bounding box center [519, 353] width 135 height 17
type input "**********"
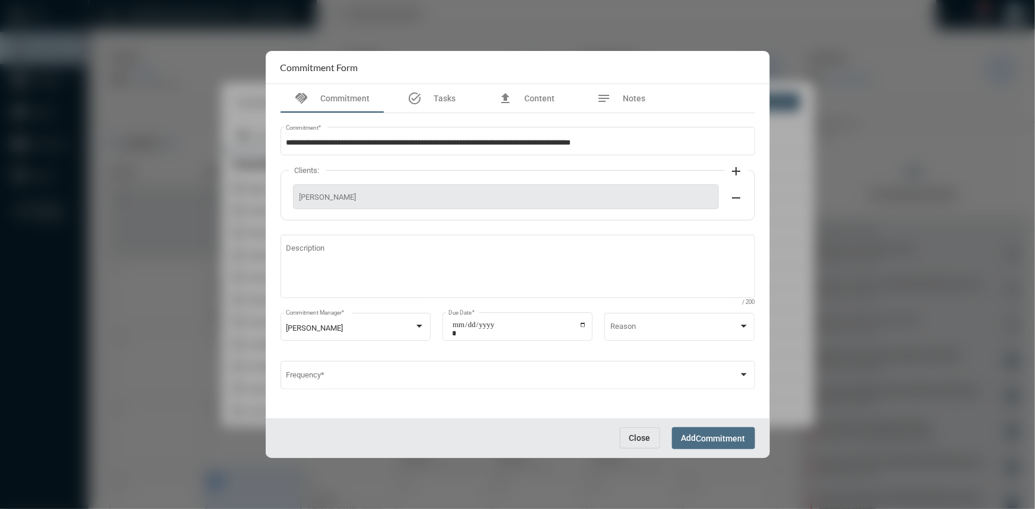
click at [707, 439] on span "Commitment" at bounding box center [720, 438] width 49 height 9
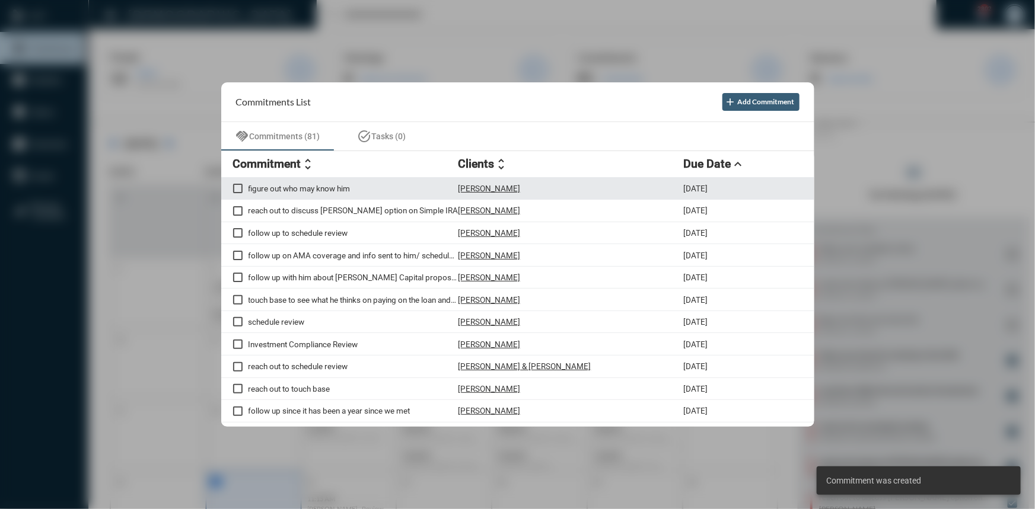
click at [313, 187] on p "figure out who may know him" at bounding box center [353, 188] width 210 height 9
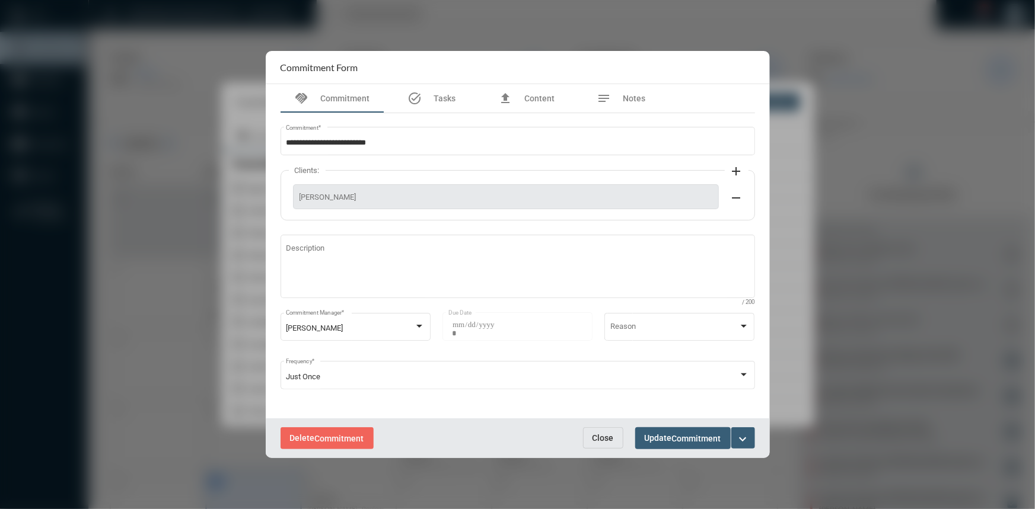
click at [739, 435] on mat-icon "expand_more" at bounding box center [743, 439] width 14 height 14
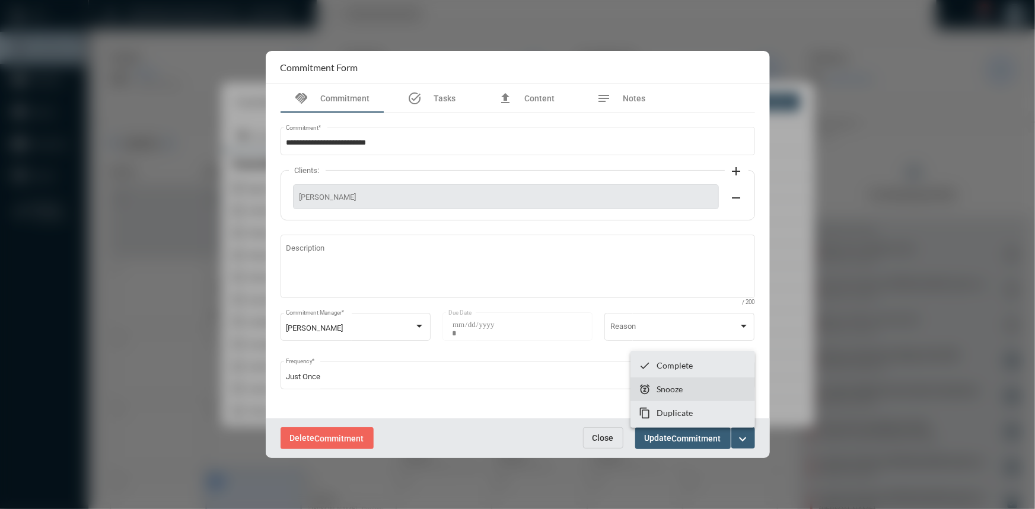
click at [681, 388] on p "Snooze" at bounding box center [669, 389] width 26 height 10
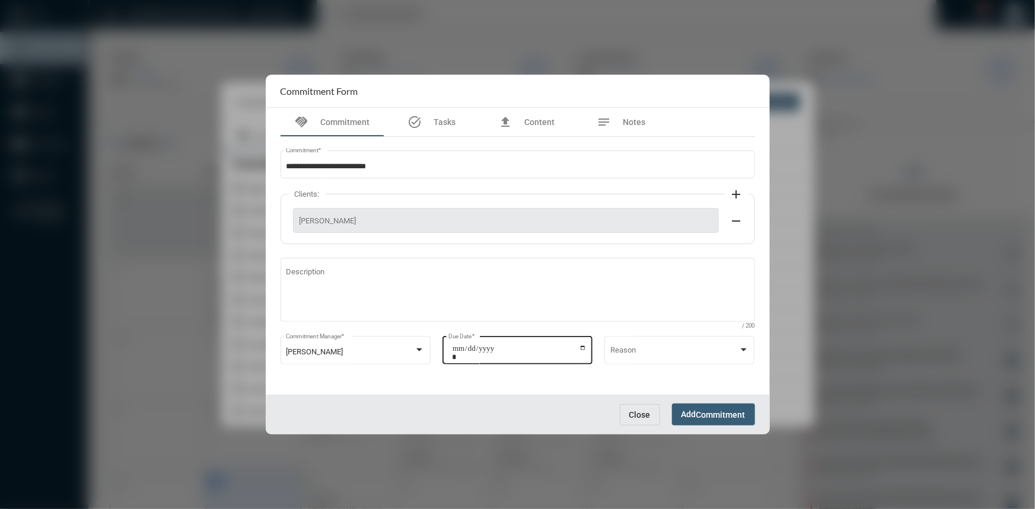
click at [582, 349] on input "**********" at bounding box center [519, 353] width 135 height 17
type input "**********"
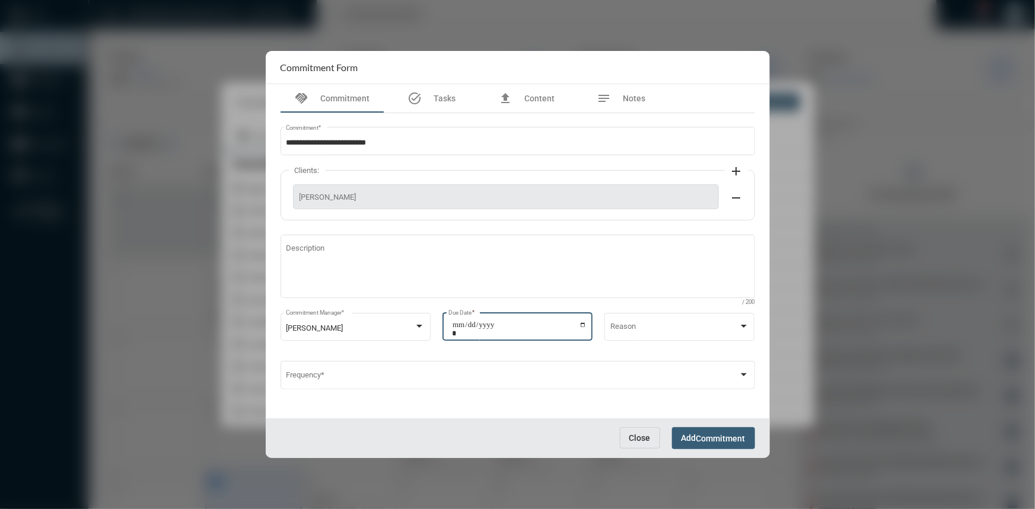
click at [709, 437] on span "Commitment" at bounding box center [720, 438] width 49 height 9
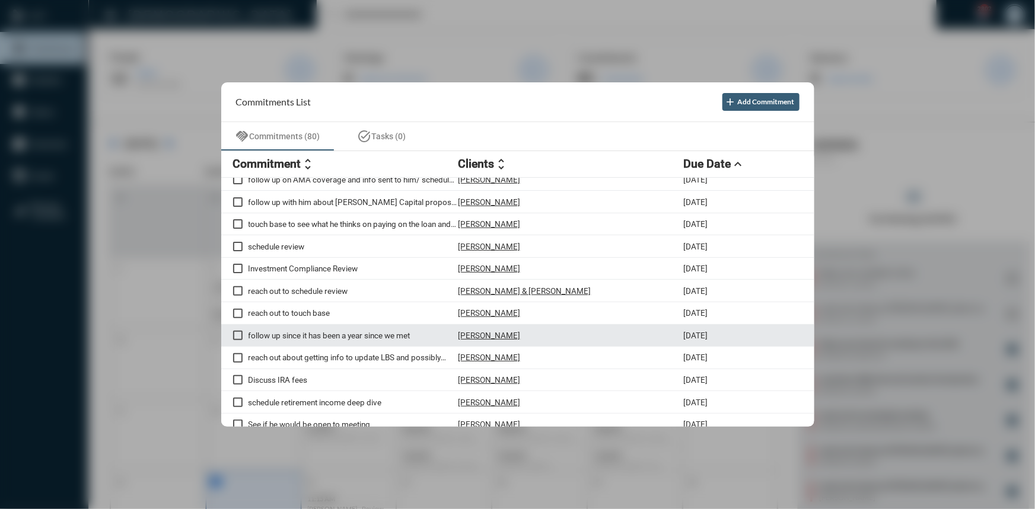
scroll to position [107, 0]
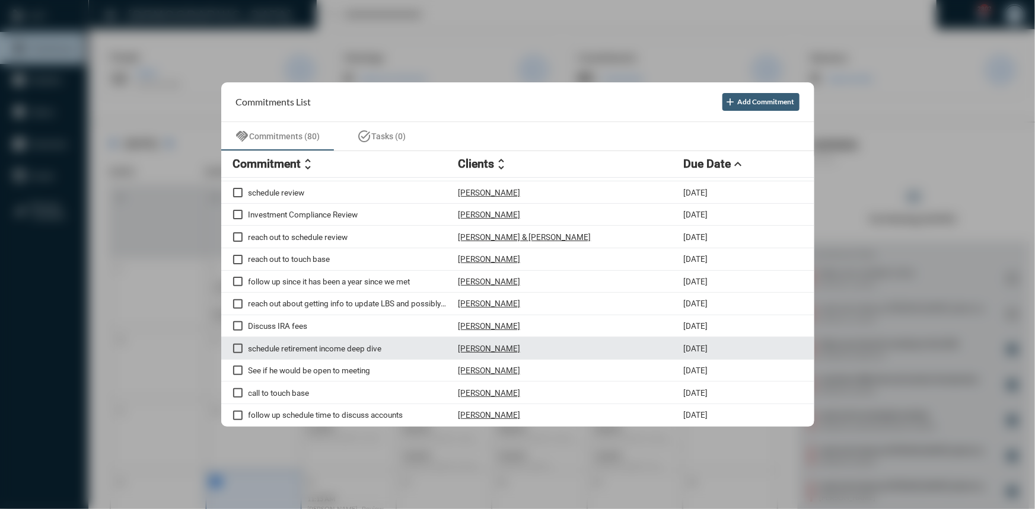
click at [466, 350] on p "[PERSON_NAME]" at bounding box center [489, 348] width 62 height 9
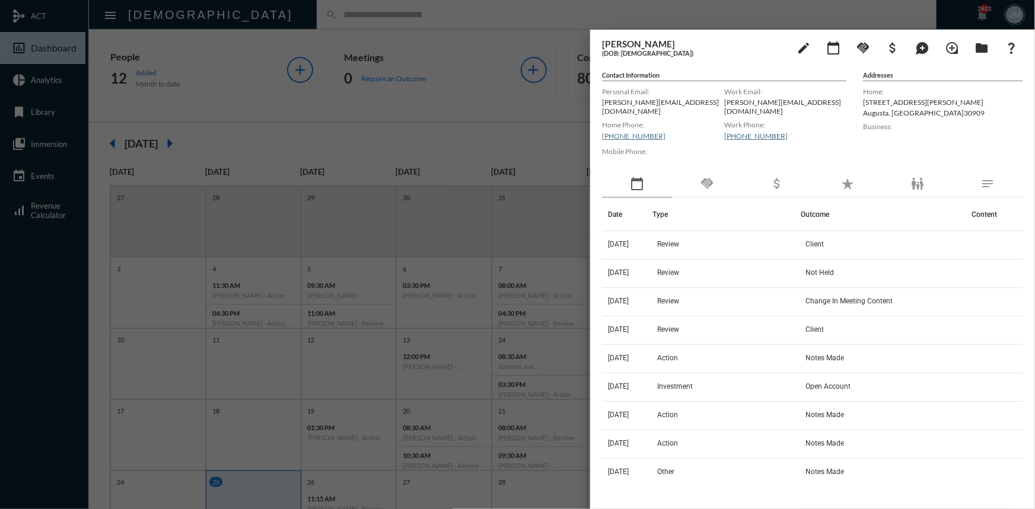
click at [447, 128] on div at bounding box center [517, 254] width 1035 height 509
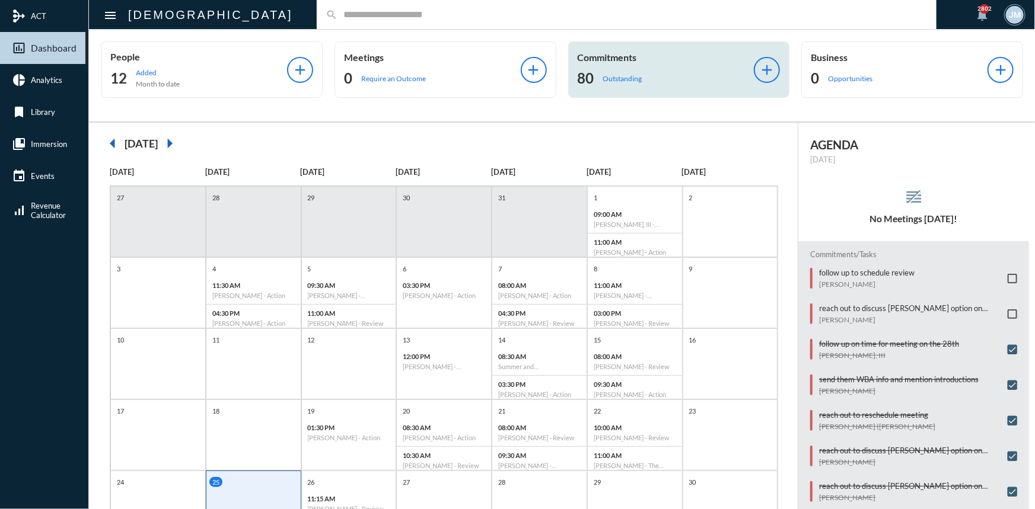
click at [604, 49] on div "Commitments 80 Outstanding add" at bounding box center [679, 70] width 222 height 56
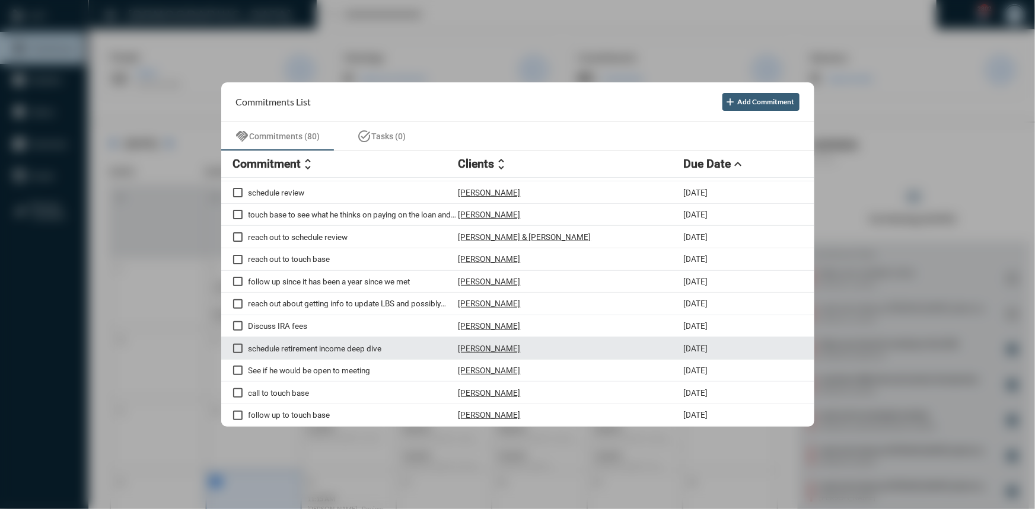
click at [299, 353] on p "schedule retirement income deep dive" at bounding box center [353, 348] width 210 height 9
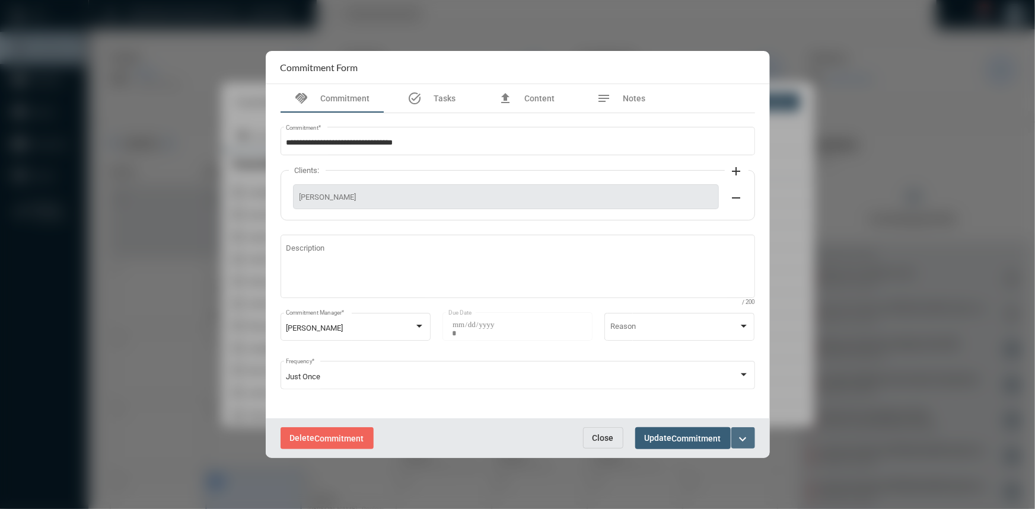
click at [742, 433] on mat-icon "expand_more" at bounding box center [743, 439] width 14 height 14
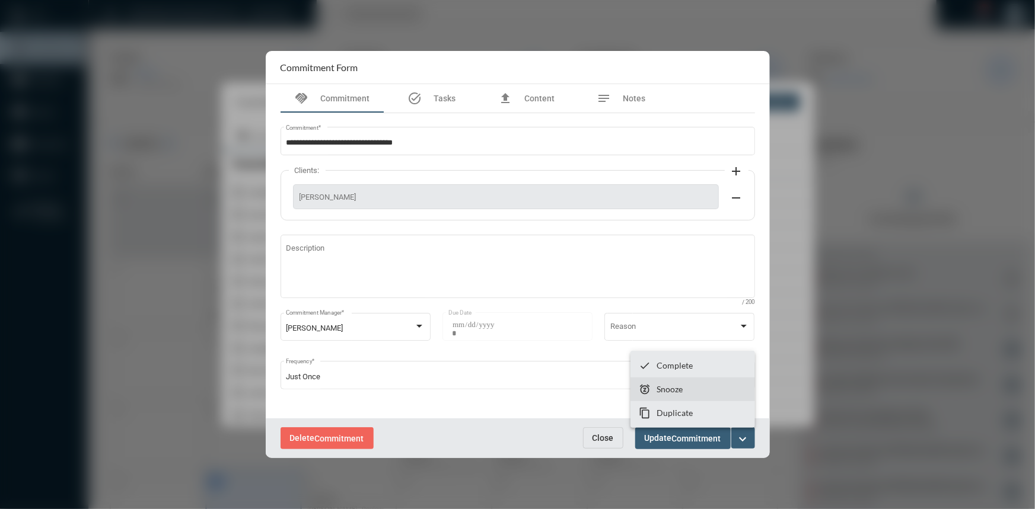
click at [694, 385] on section "snooze Snooze" at bounding box center [692, 390] width 125 height 24
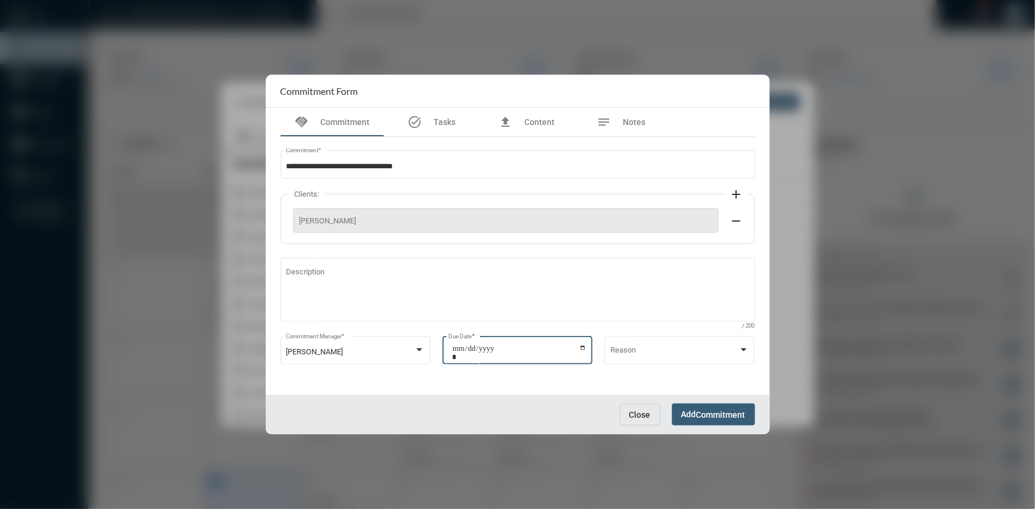
click at [581, 350] on input "**********" at bounding box center [519, 353] width 135 height 17
type input "**********"
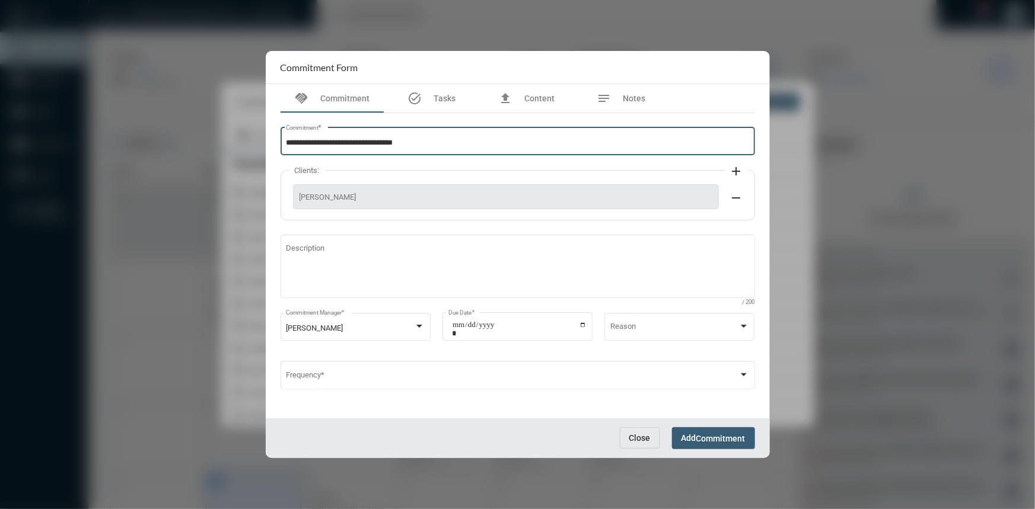
click at [461, 141] on input "**********" at bounding box center [517, 143] width 463 height 9
type input "**********"
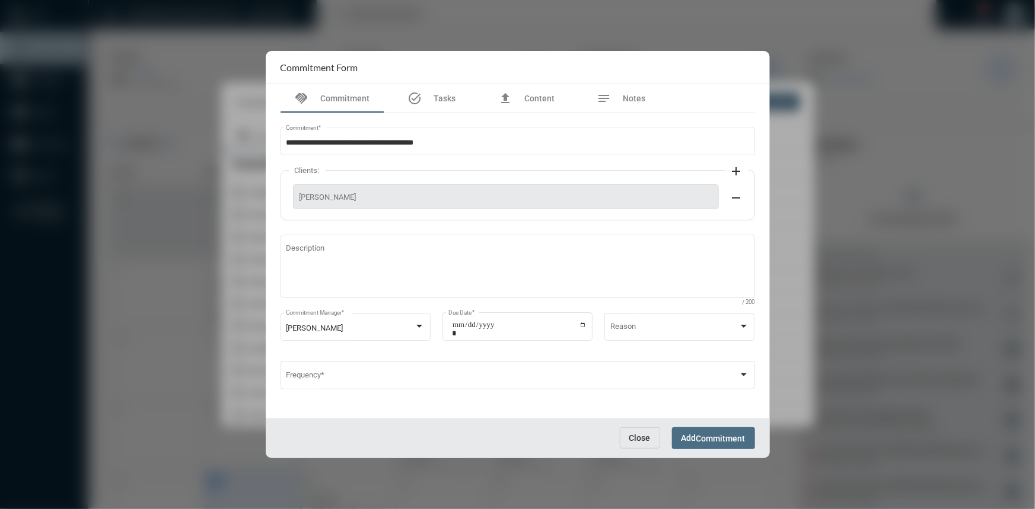
click at [709, 438] on span "Commitment" at bounding box center [720, 438] width 49 height 9
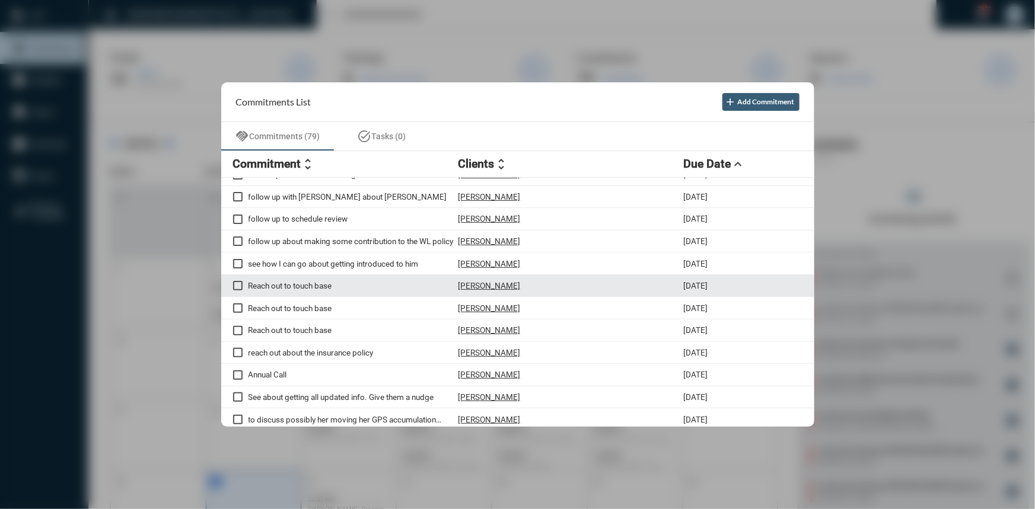
scroll to position [539, 0]
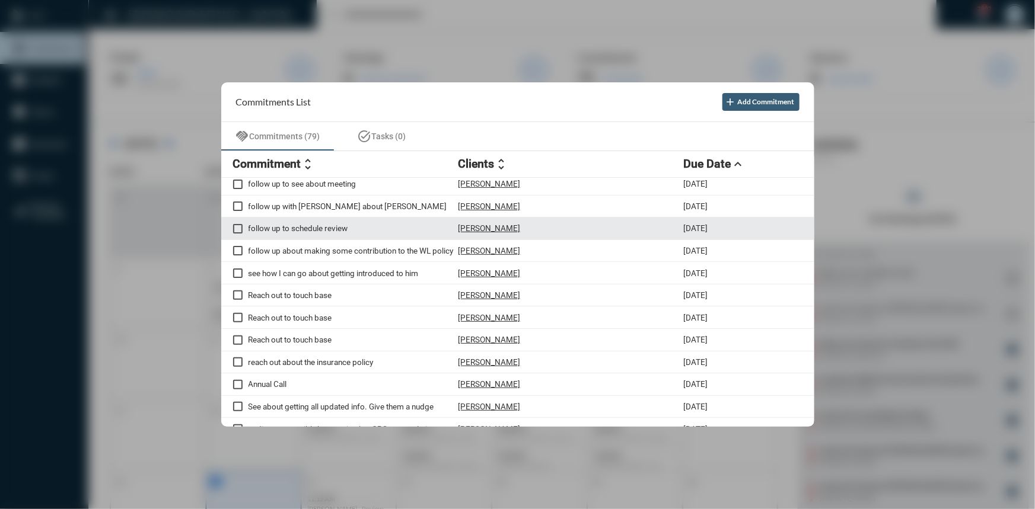
click at [486, 233] on p "[PERSON_NAME]" at bounding box center [489, 228] width 62 height 9
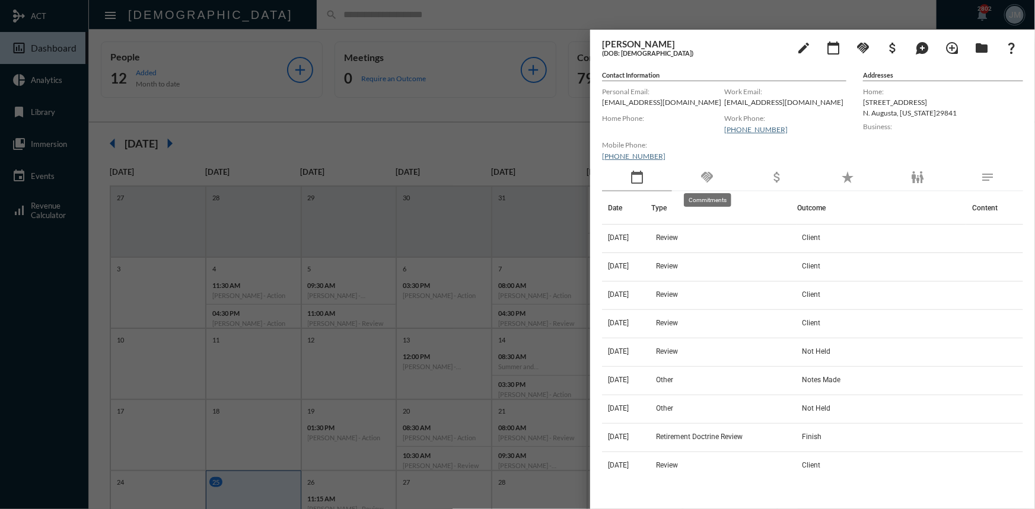
click at [707, 176] on mat-icon "handshake" at bounding box center [707, 177] width 14 height 14
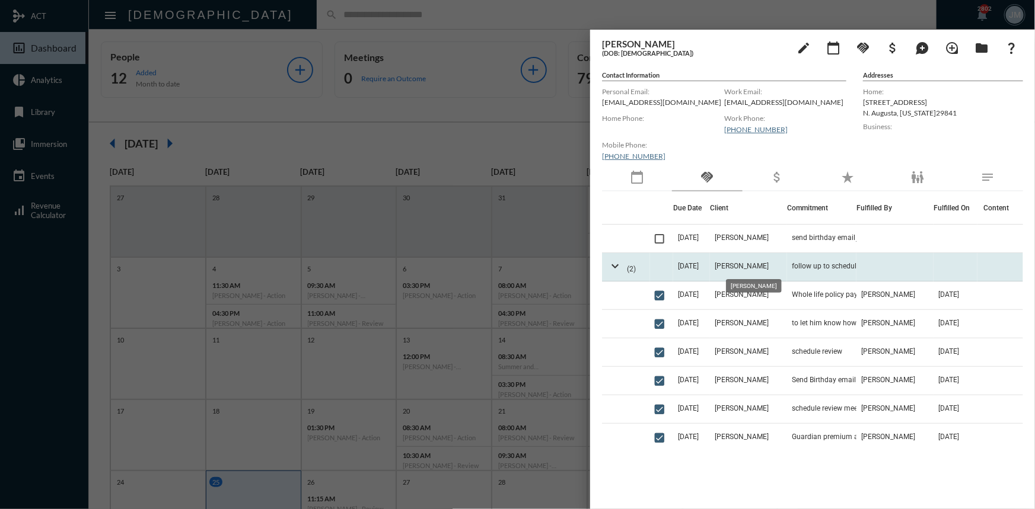
click at [767, 266] on span "[PERSON_NAME]" at bounding box center [742, 266] width 54 height 8
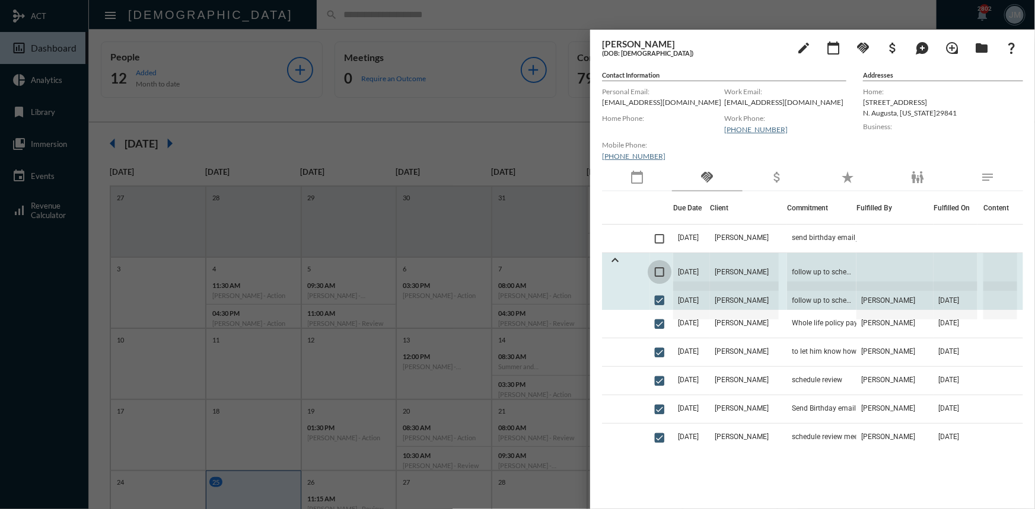
click at [662, 272] on span at bounding box center [659, 271] width 9 height 9
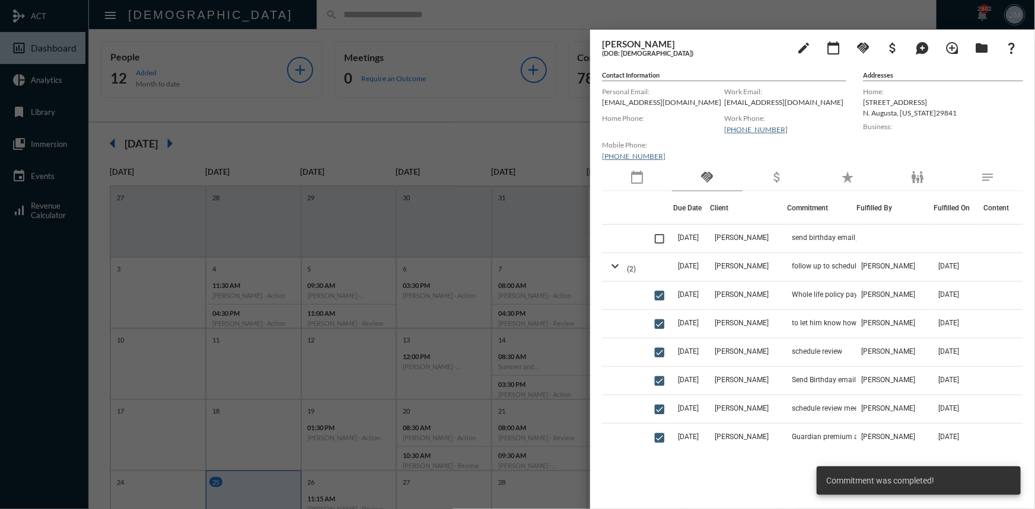
click at [502, 126] on div at bounding box center [517, 254] width 1035 height 509
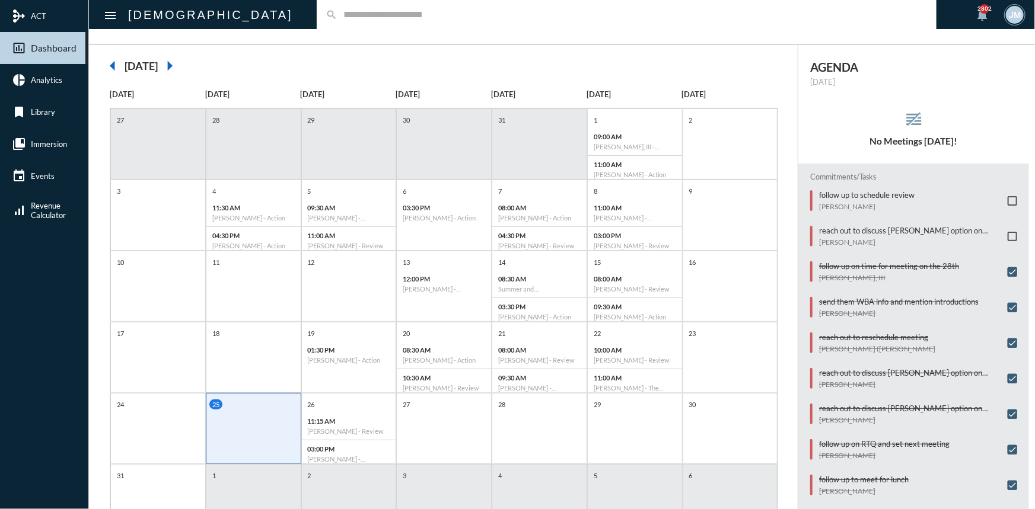
scroll to position [24, 0]
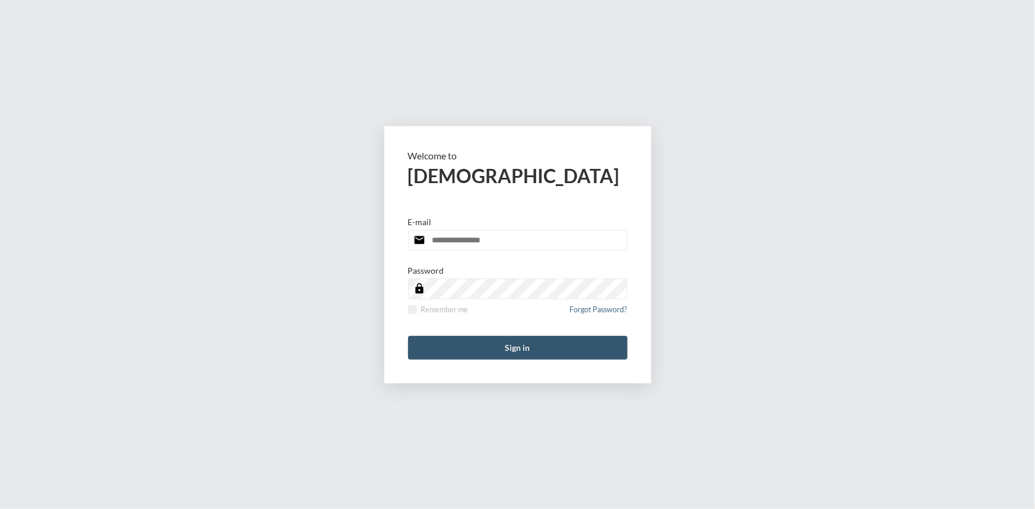
type input "**********"
click at [524, 346] on button "Sign in" at bounding box center [517, 348] width 219 height 24
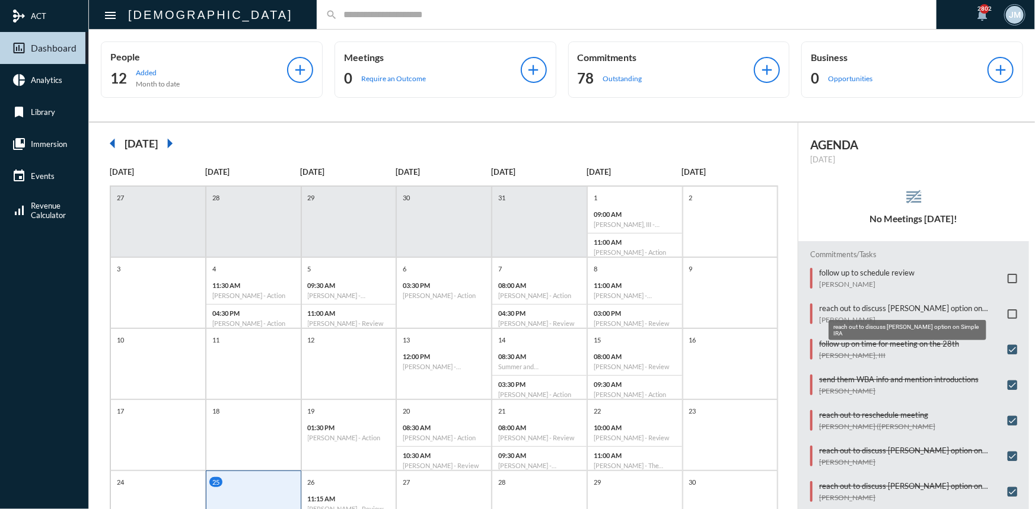
click at [938, 304] on p "reach out to discuss [PERSON_NAME] option on Simple IRA" at bounding box center [910, 308] width 183 height 9
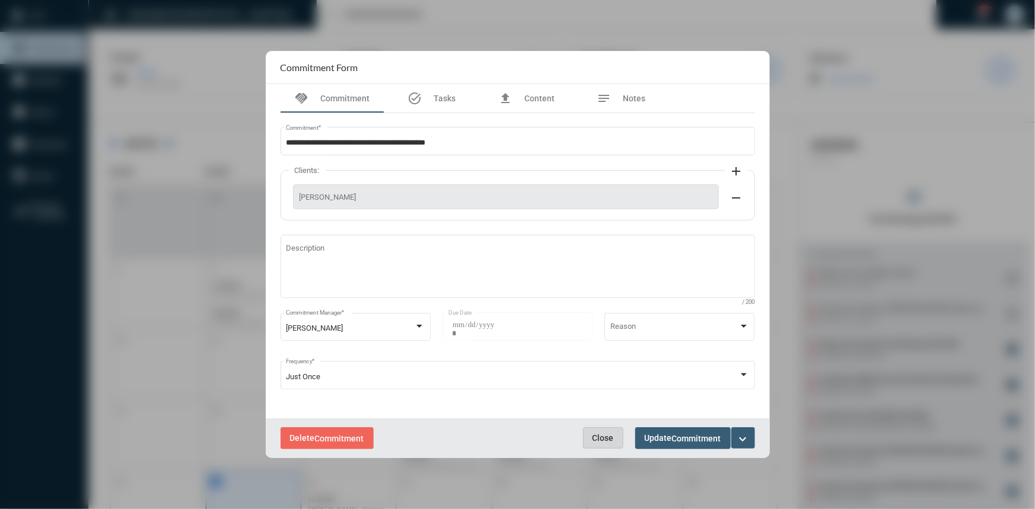
click at [613, 441] on button "Close" at bounding box center [603, 438] width 40 height 21
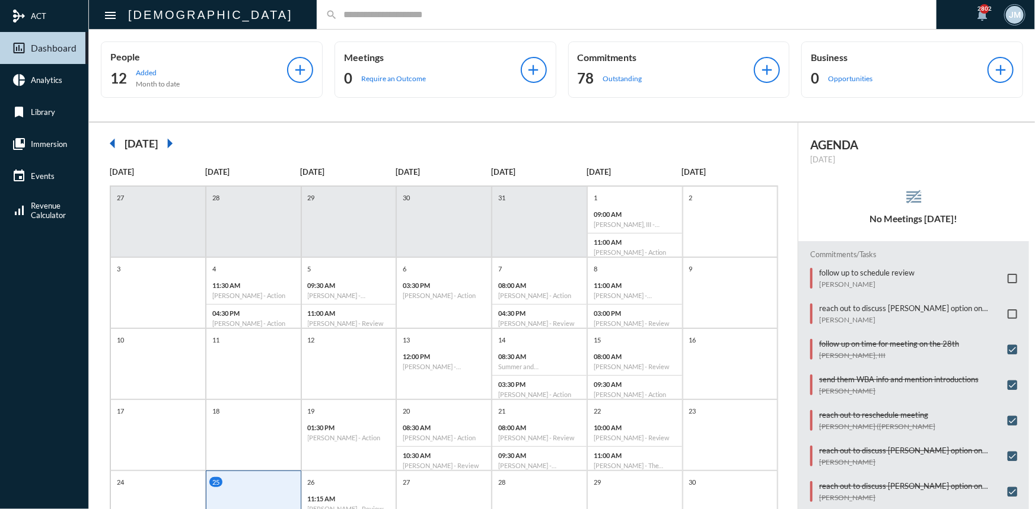
click at [1008, 314] on span at bounding box center [1011, 314] width 9 height 9
click at [337, 17] on input "text" at bounding box center [632, 14] width 590 height 10
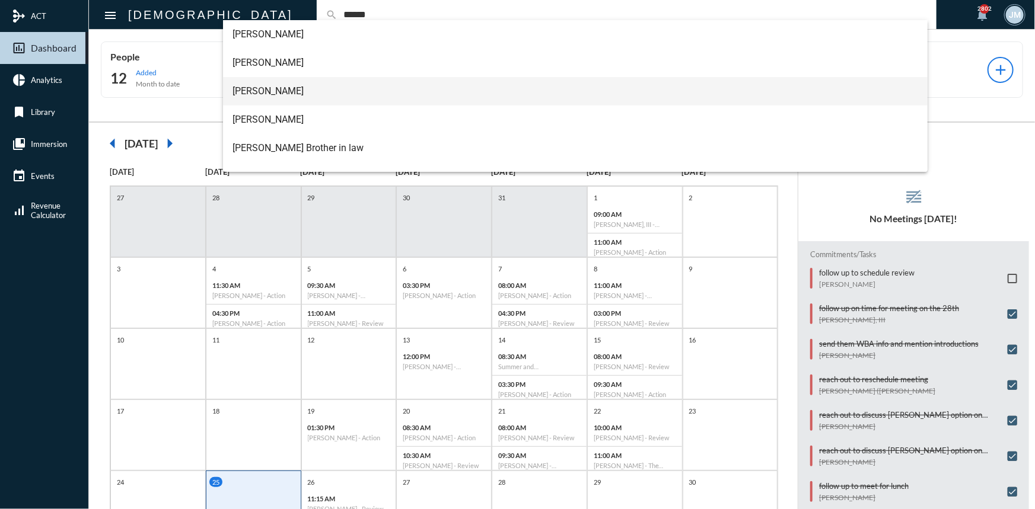
type input "******"
click at [276, 89] on span "Evan C Miller" at bounding box center [574, 91] width 685 height 28
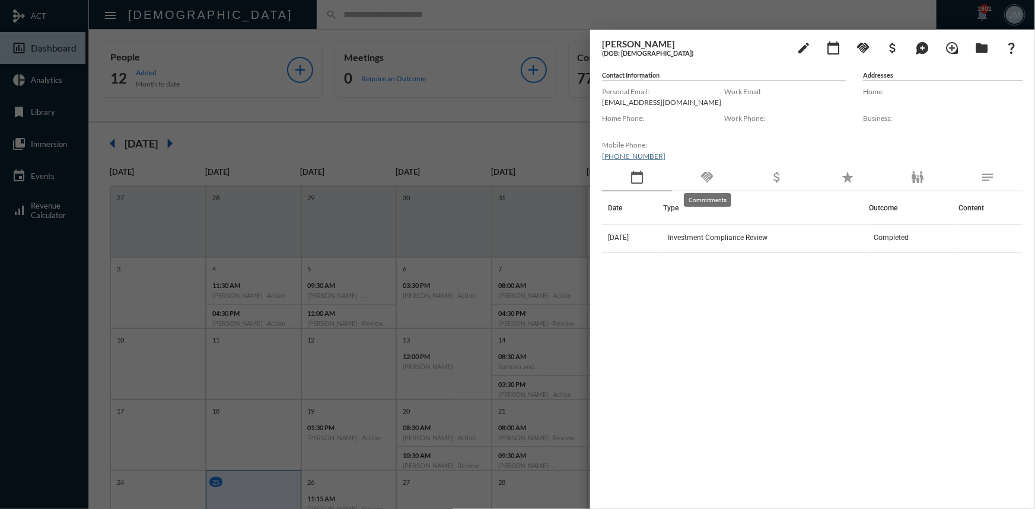
click at [713, 175] on mat-icon "handshake" at bounding box center [707, 177] width 14 height 14
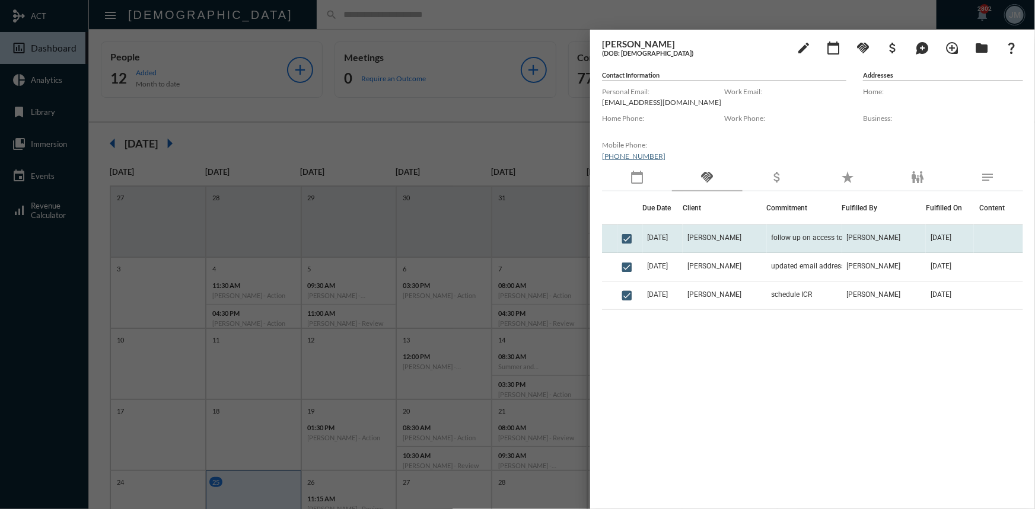
click at [767, 231] on td "follow up on access to statements" at bounding box center [804, 239] width 75 height 28
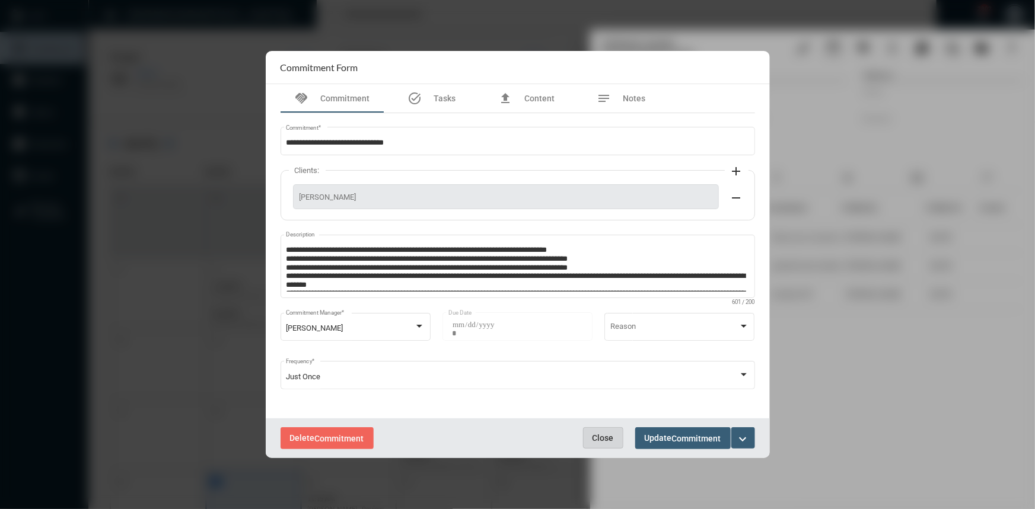
click at [597, 435] on span "Close" at bounding box center [602, 437] width 21 height 9
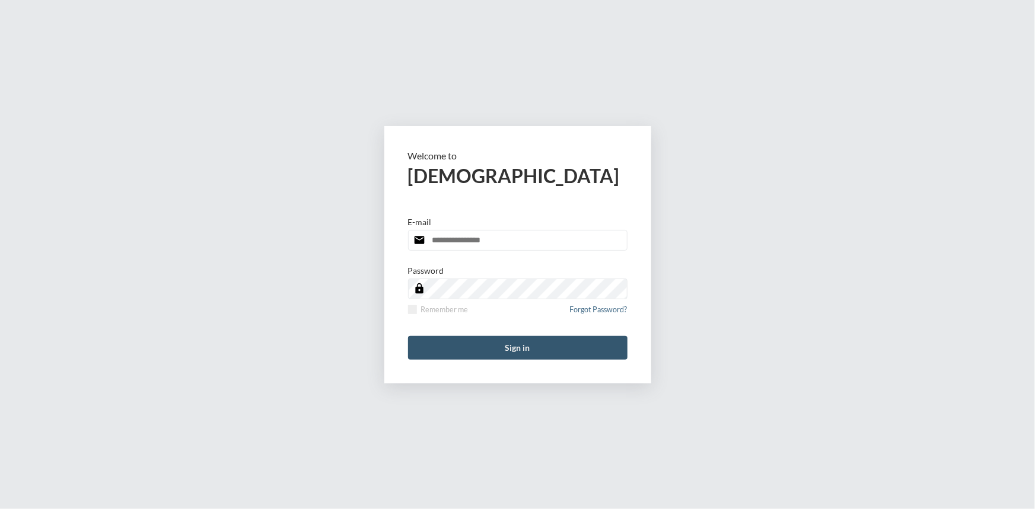
type input "**********"
click at [533, 339] on button "Sign in" at bounding box center [517, 348] width 219 height 24
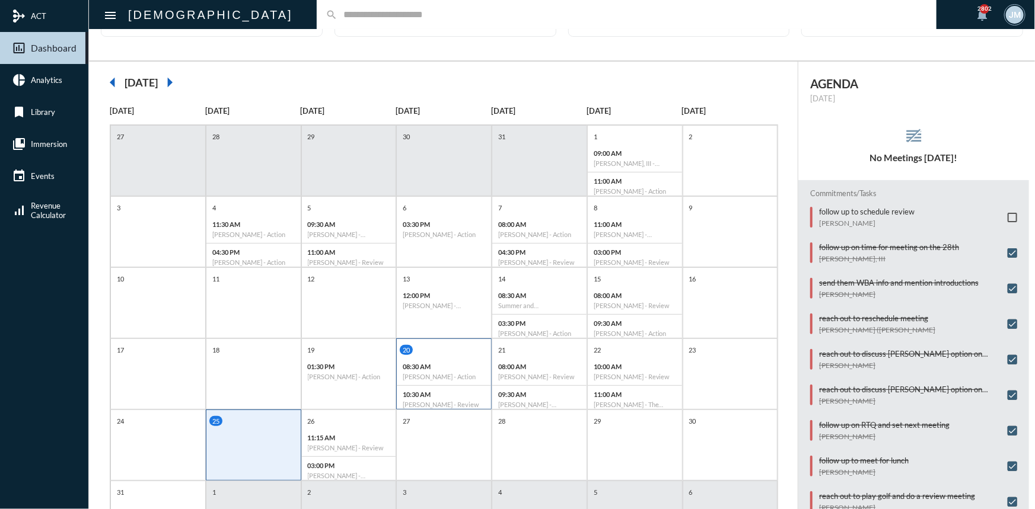
scroll to position [132, 0]
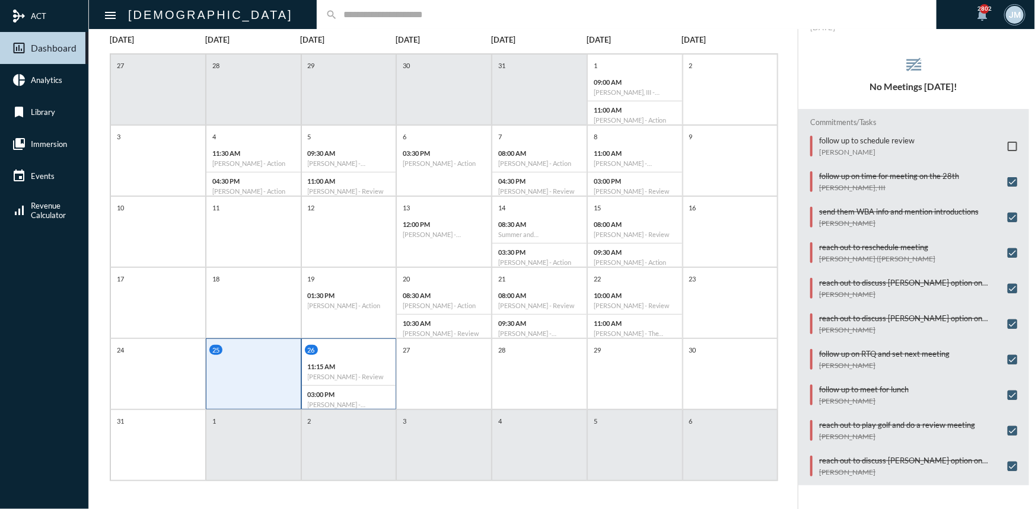
click at [344, 353] on div "26" at bounding box center [350, 350] width 91 height 10
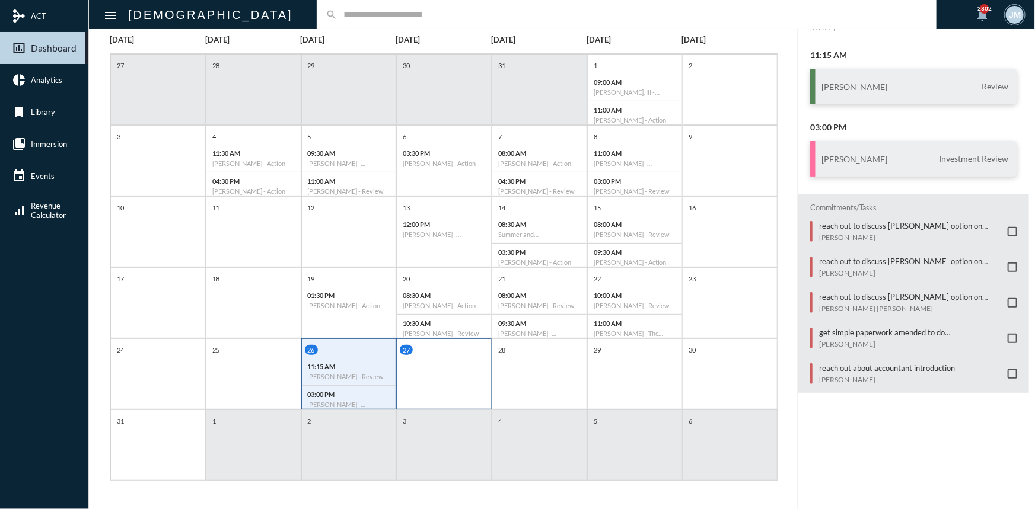
click at [415, 371] on div "27" at bounding box center [443, 374] width 95 height 71
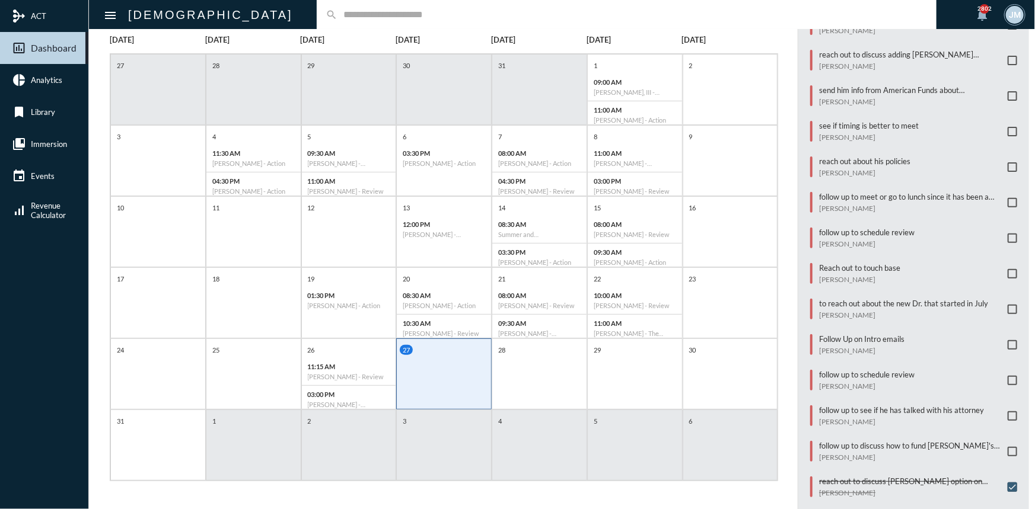
scroll to position [215, 0]
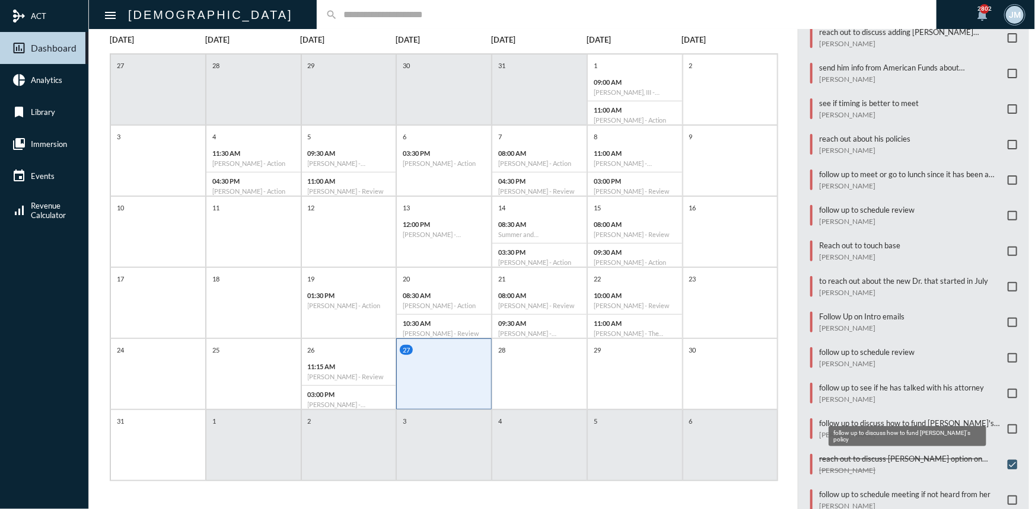
click at [846, 418] on mat-tooltip-component "follow up to discuss how to fund Brian's policy" at bounding box center [907, 436] width 174 height 37
click at [845, 419] on p "follow up to discuss how to fund Brian's policy" at bounding box center [910, 423] width 183 height 9
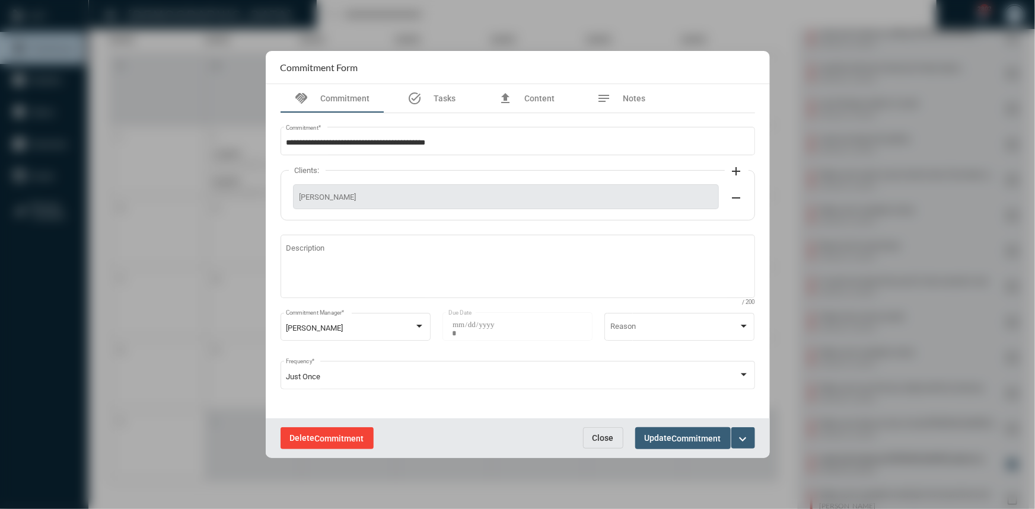
click at [311, 437] on span "Delete Commitment" at bounding box center [327, 437] width 74 height 9
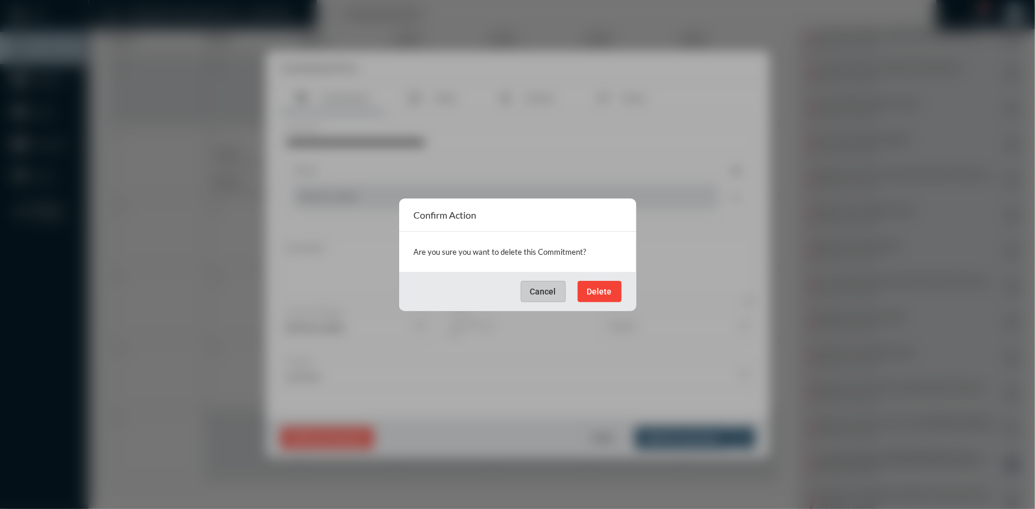
click at [604, 290] on span "Delete" at bounding box center [599, 291] width 25 height 9
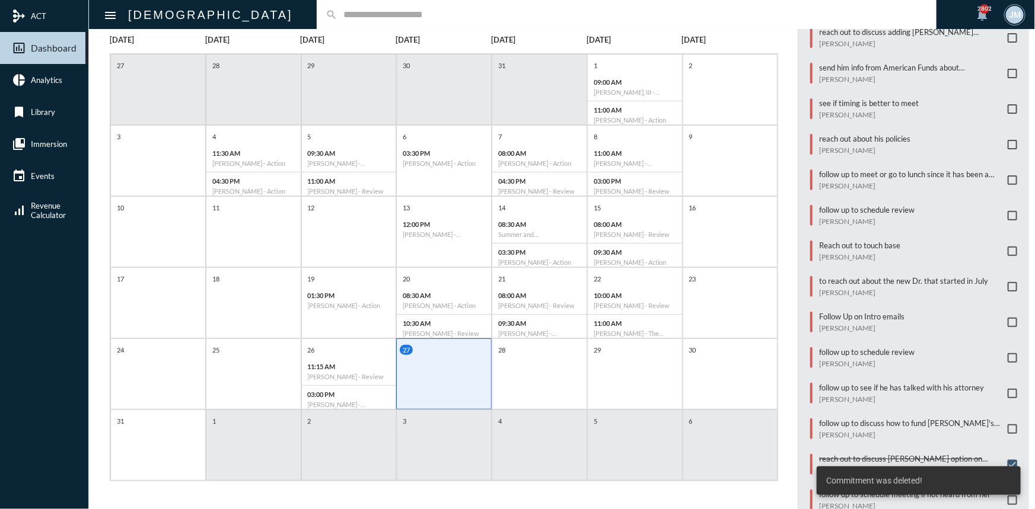
scroll to position [200, 0]
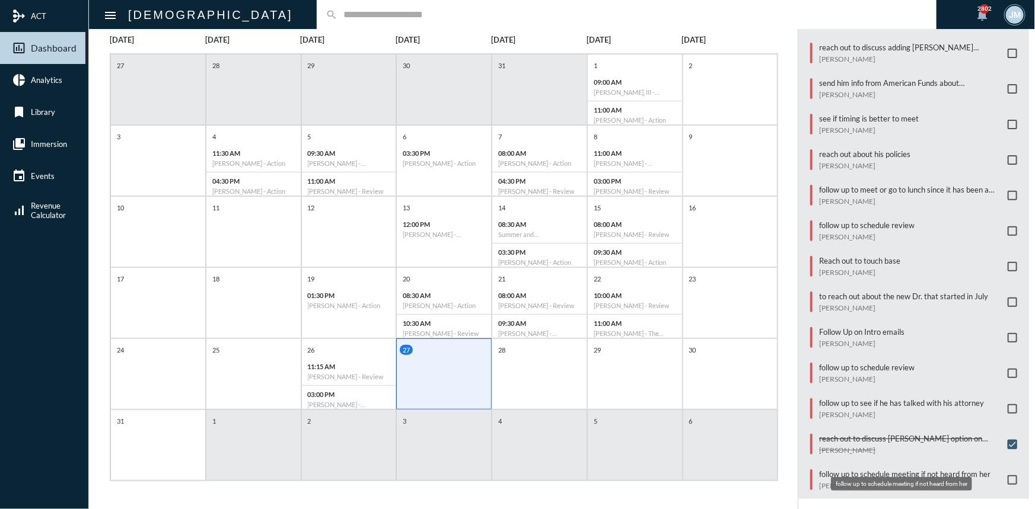
click at [859, 470] on p "follow up to schedule meeting if not heard from her" at bounding box center [904, 474] width 171 height 9
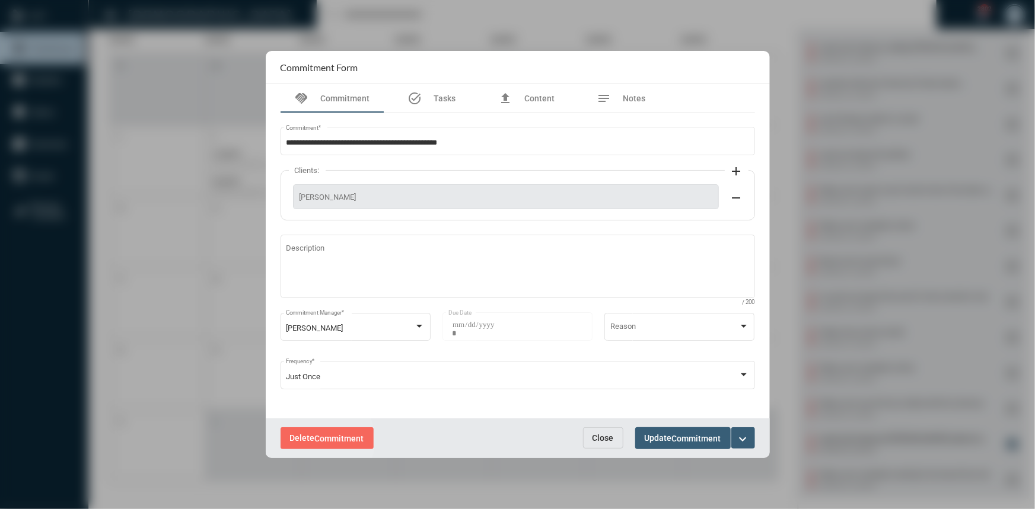
click at [308, 441] on span "Delete Commitment" at bounding box center [327, 437] width 74 height 9
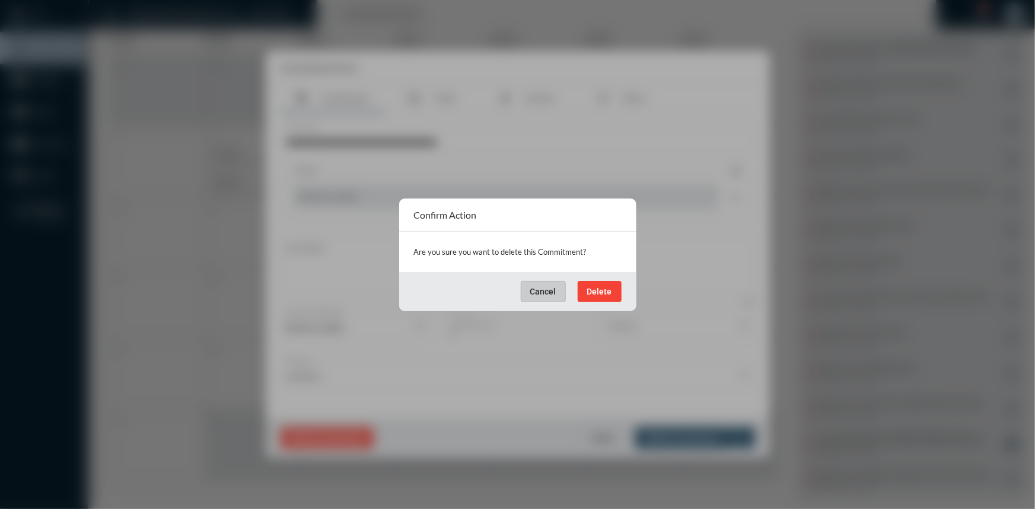
click at [602, 287] on span "Delete" at bounding box center [599, 291] width 25 height 9
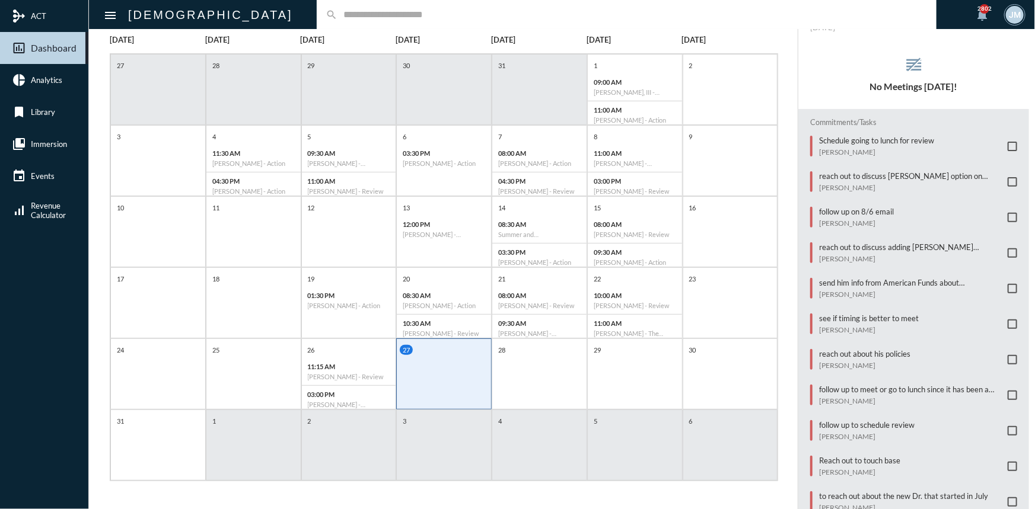
scroll to position [0, 0]
click at [346, 354] on div "26 11:15 AM Travis Cain - Review 03:00 PM Tracy Durand - Investment Review" at bounding box center [349, 379] width 94 height 68
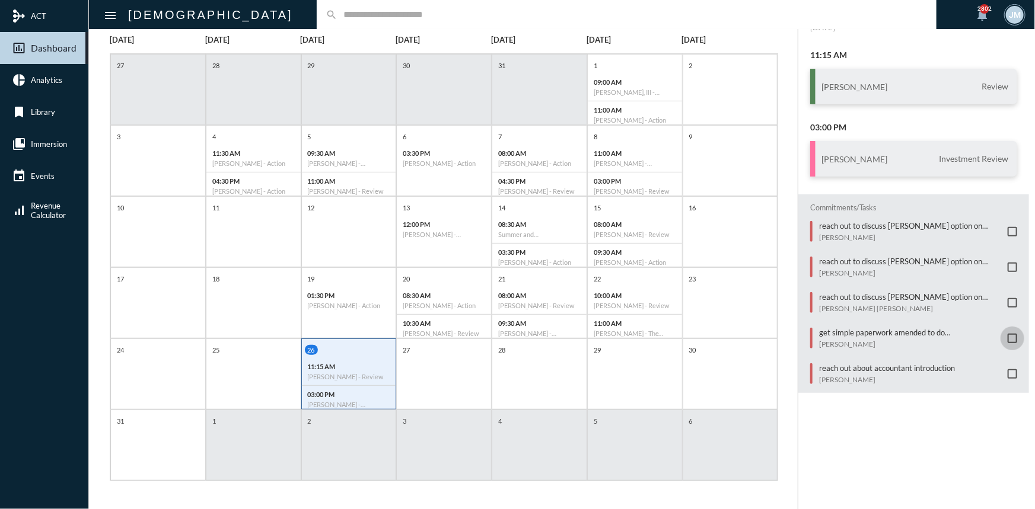
click at [1008, 334] on span at bounding box center [1011, 338] width 9 height 9
click at [871, 257] on p "reach out to discuss [PERSON_NAME] option on Simple IRA" at bounding box center [910, 261] width 183 height 9
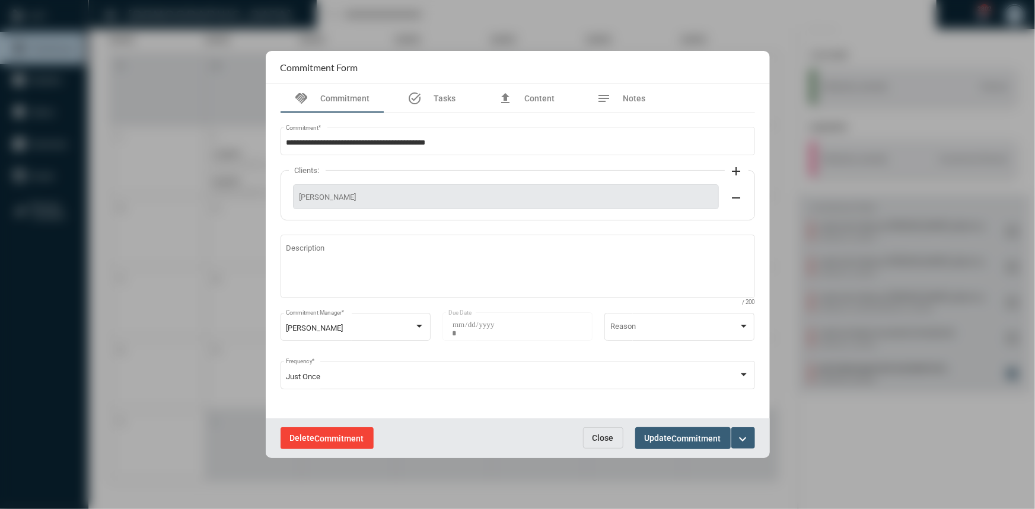
click at [341, 439] on span "Commitment" at bounding box center [339, 438] width 49 height 9
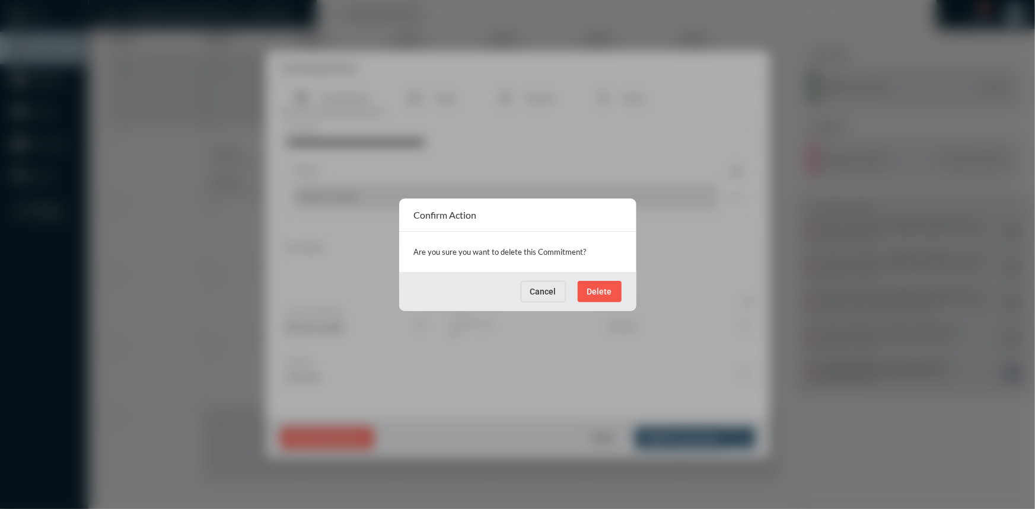
click at [607, 291] on span "Delete" at bounding box center [599, 291] width 25 height 9
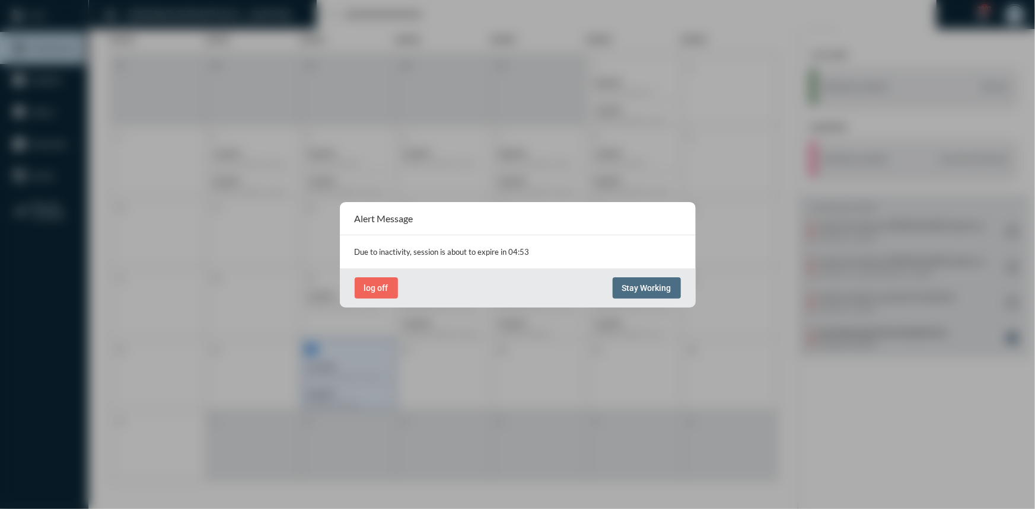
click at [617, 284] on button "Stay Working" at bounding box center [647, 288] width 68 height 21
